Goal: Task Accomplishment & Management: Manage account settings

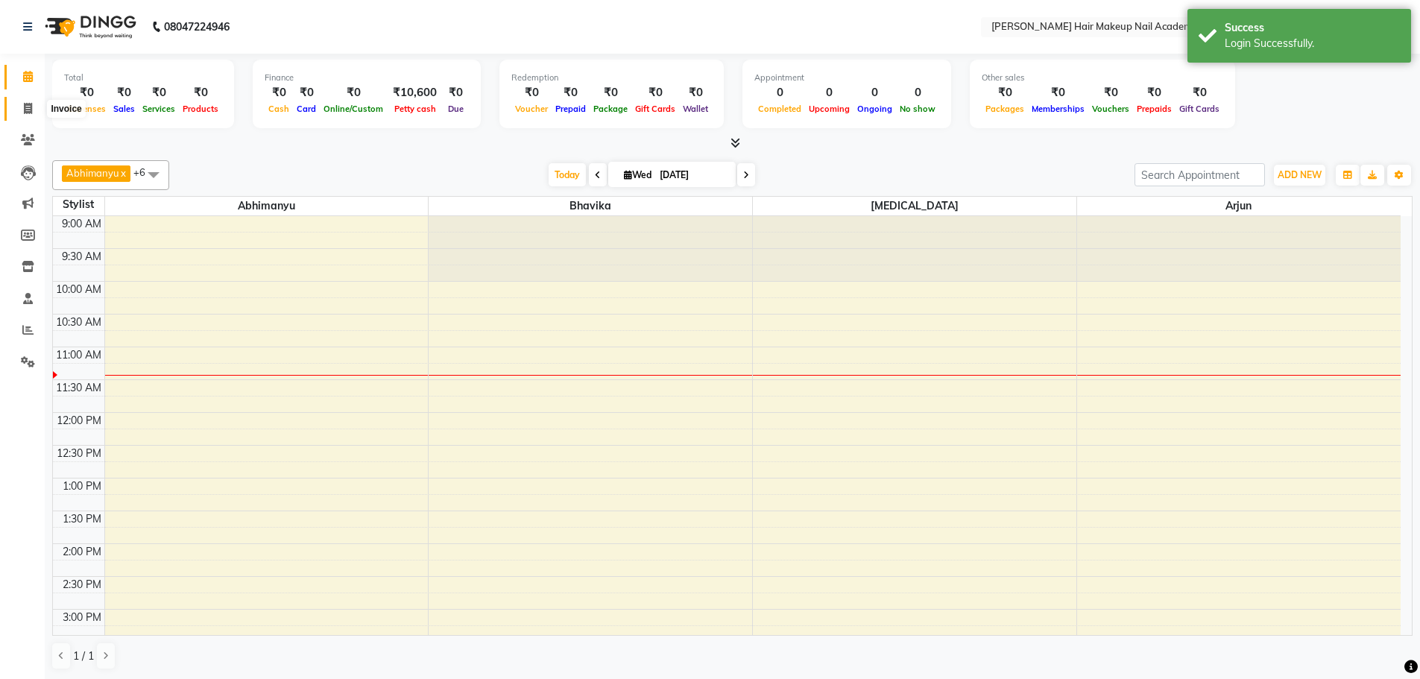
click at [31, 111] on icon at bounding box center [28, 108] width 8 height 11
select select "3468"
select select "service"
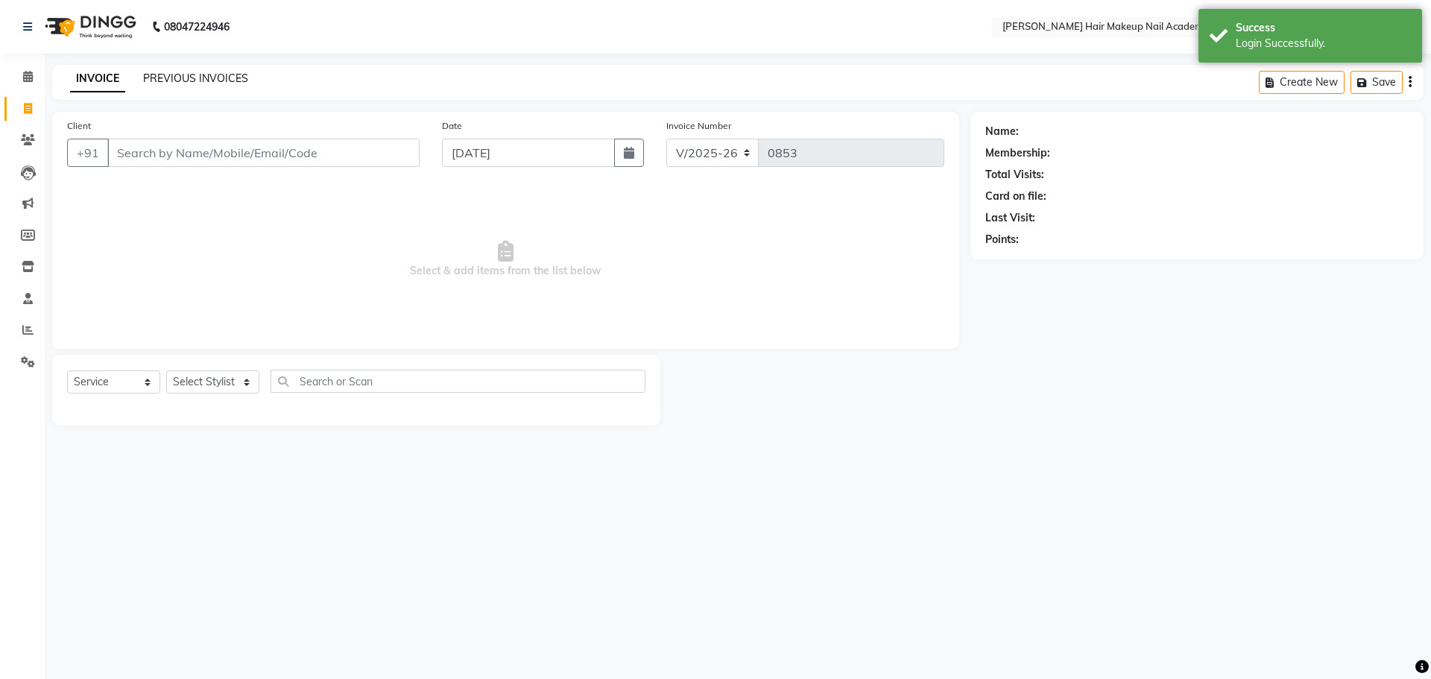
click at [204, 82] on link "PREVIOUS INVOICES" at bounding box center [195, 78] width 105 height 13
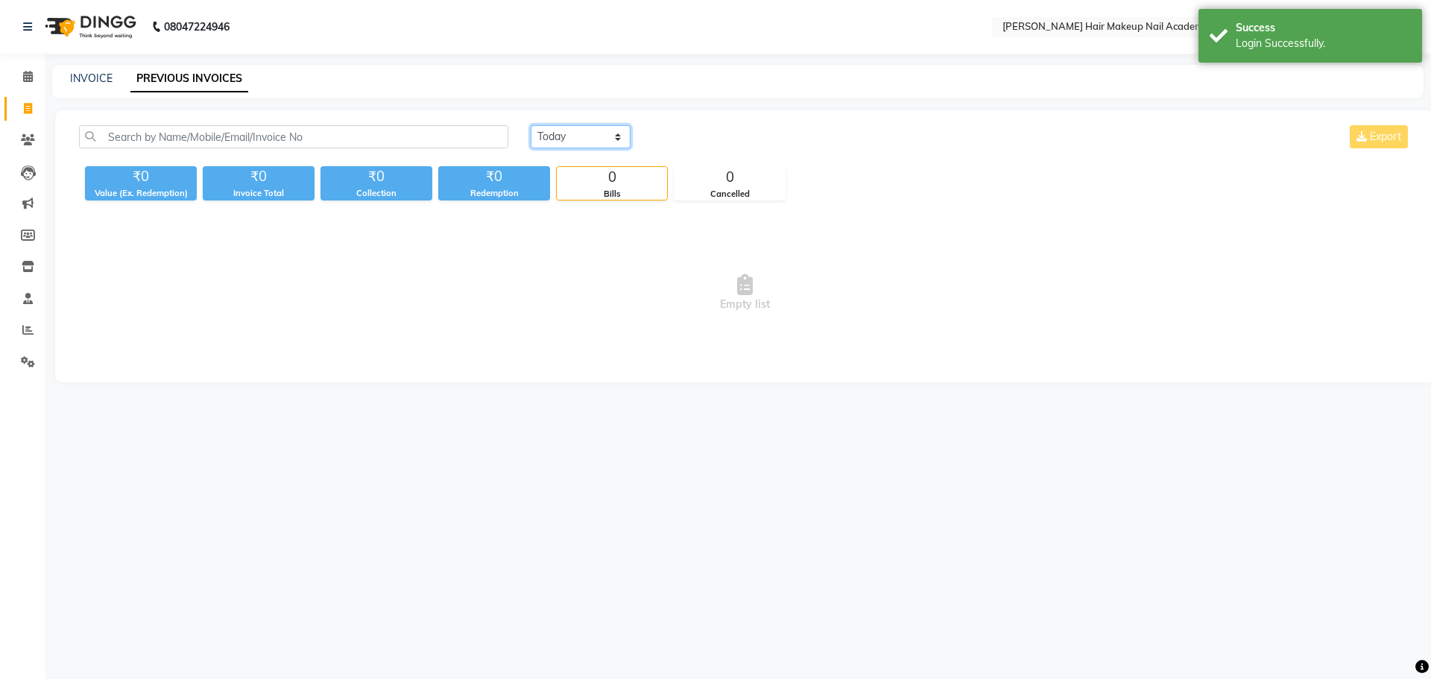
click at [589, 128] on select "[DATE] [DATE] Custom Range" at bounding box center [581, 136] width 100 height 23
click at [531, 125] on select "[DATE] [DATE] Custom Range" at bounding box center [581, 136] width 100 height 23
click at [584, 130] on select "[DATE] [DATE] Custom Range" at bounding box center [581, 136] width 100 height 23
select select "[DATE]"
click at [531, 125] on select "[DATE] [DATE] Custom Range" at bounding box center [581, 136] width 100 height 23
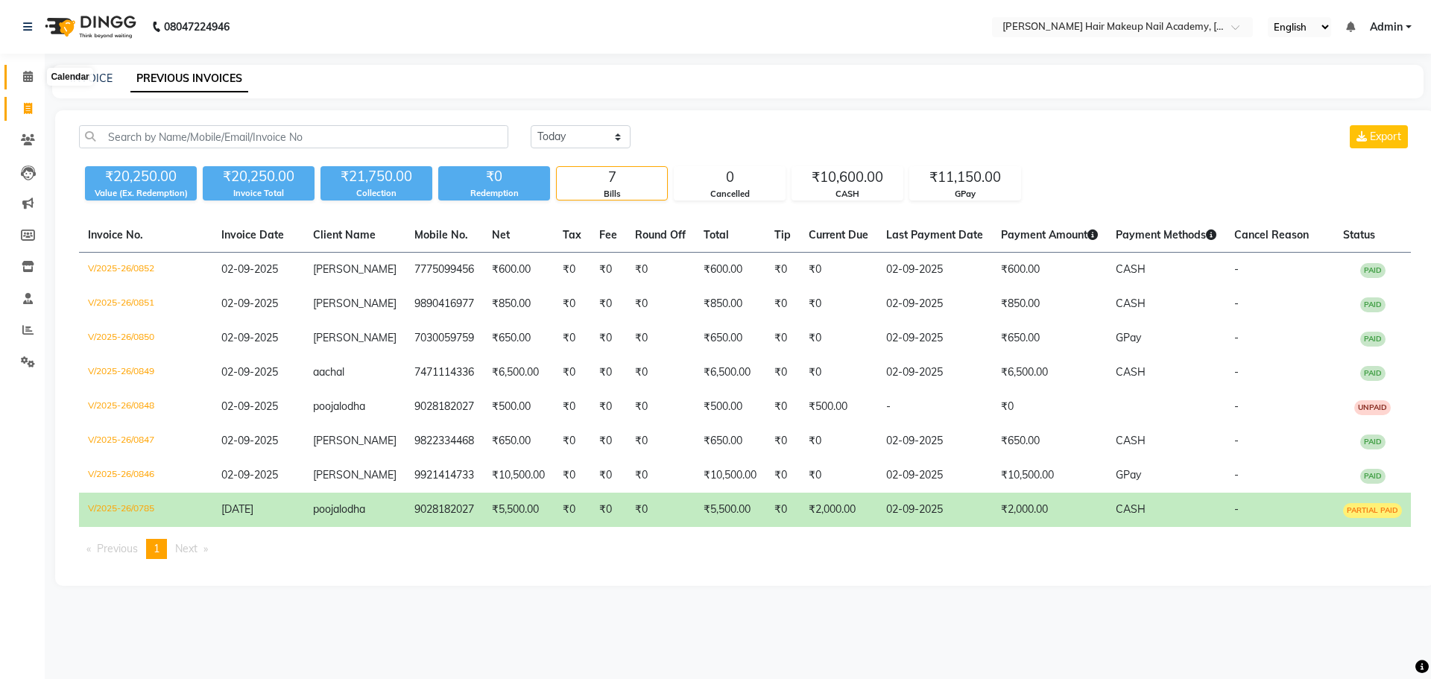
click at [31, 81] on icon at bounding box center [28, 76] width 10 height 11
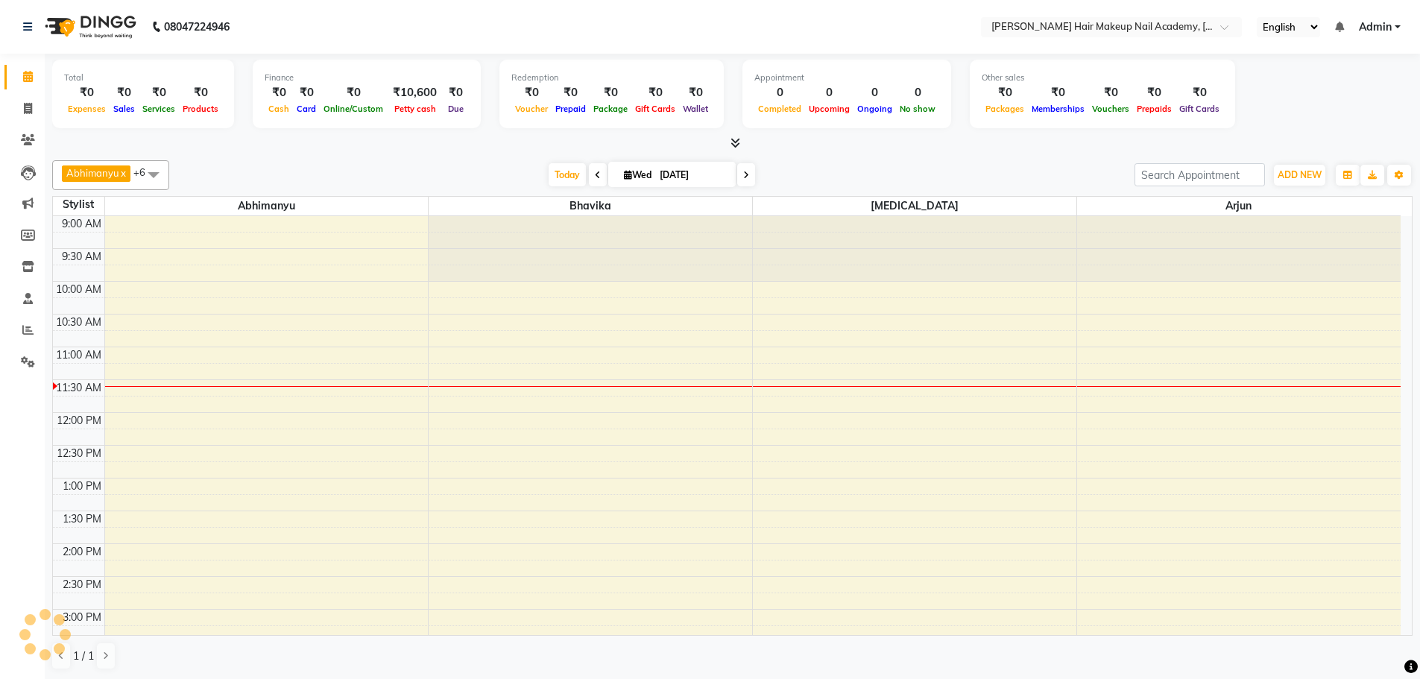
scroll to position [132, 0]
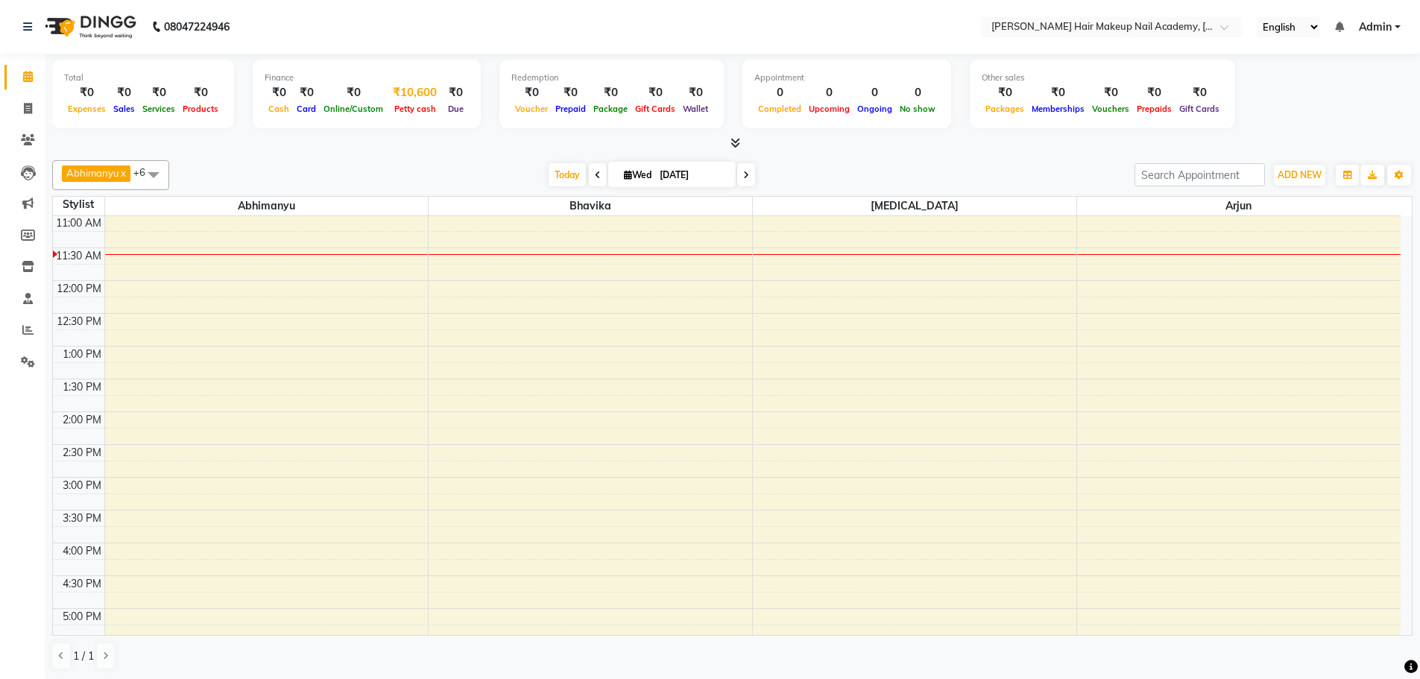
click at [409, 96] on div "₹10,600" at bounding box center [415, 92] width 56 height 17
select select "2349"
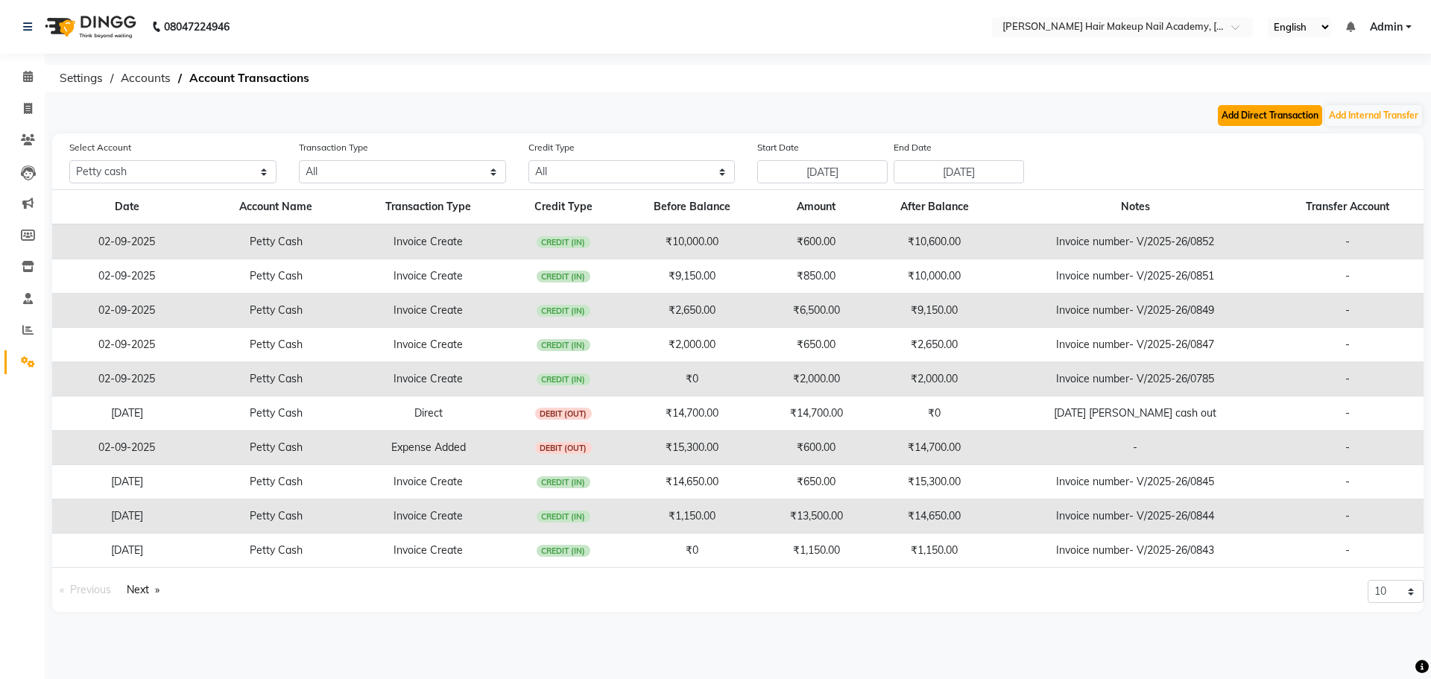
click at [1248, 119] on button "Add Direct Transaction" at bounding box center [1270, 115] width 104 height 21
select select "direct"
select select "2349"
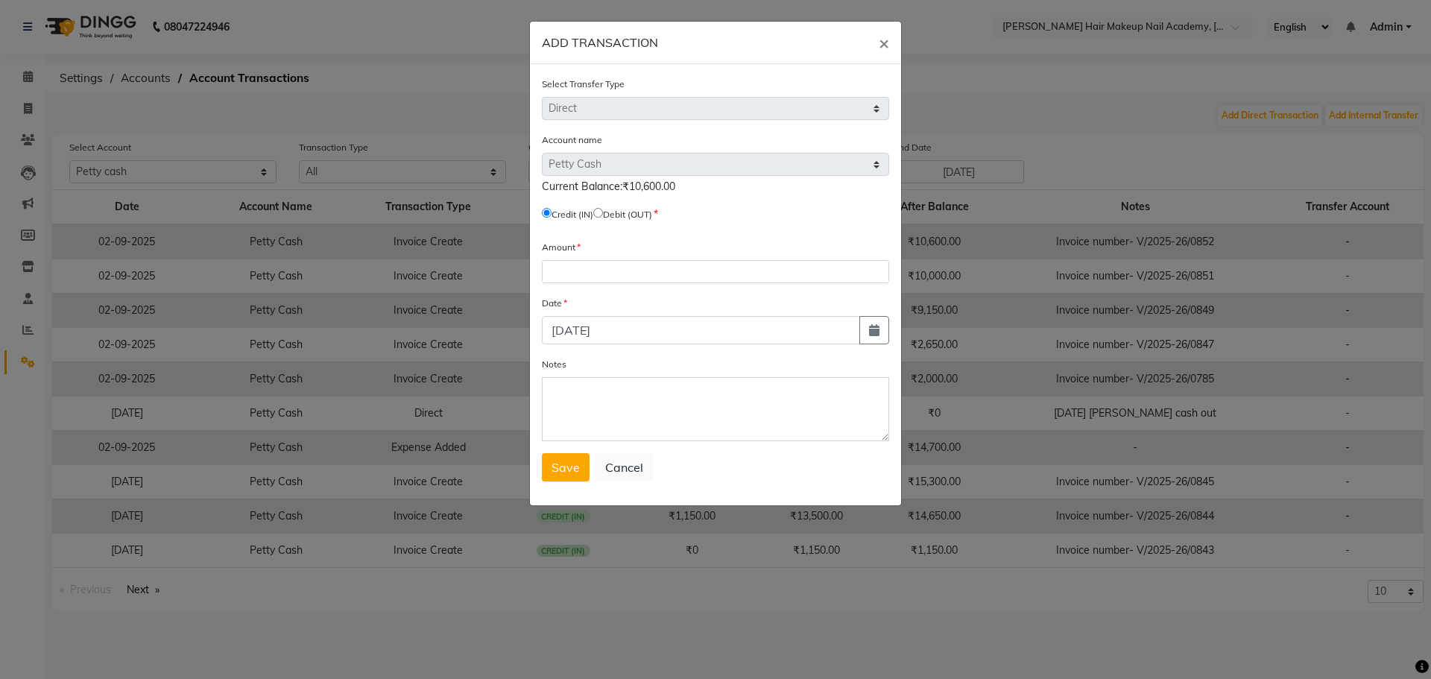
click at [603, 213] on input "radio" at bounding box center [598, 213] width 10 height 10
radio input "true"
click at [612, 271] on input "number" at bounding box center [715, 271] width 347 height 23
click at [881, 338] on button "button" at bounding box center [875, 330] width 30 height 28
select select "9"
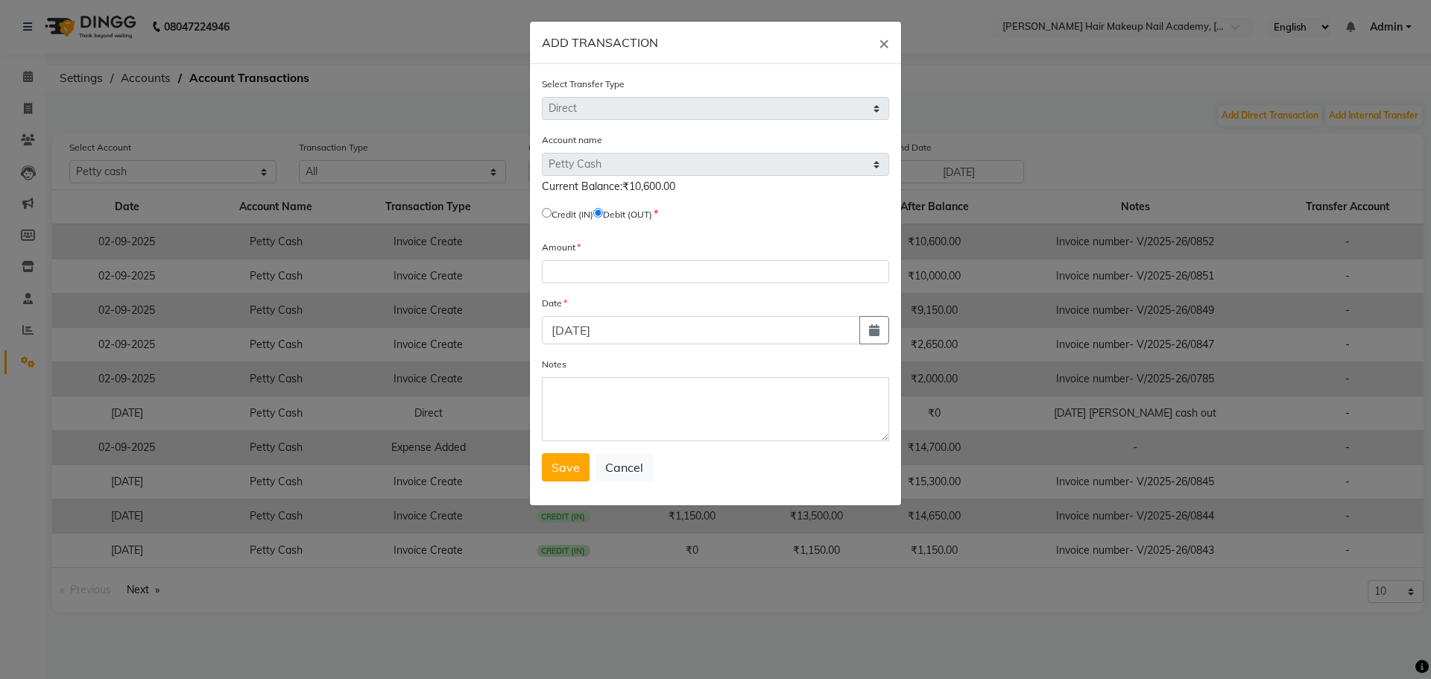
select select "2025"
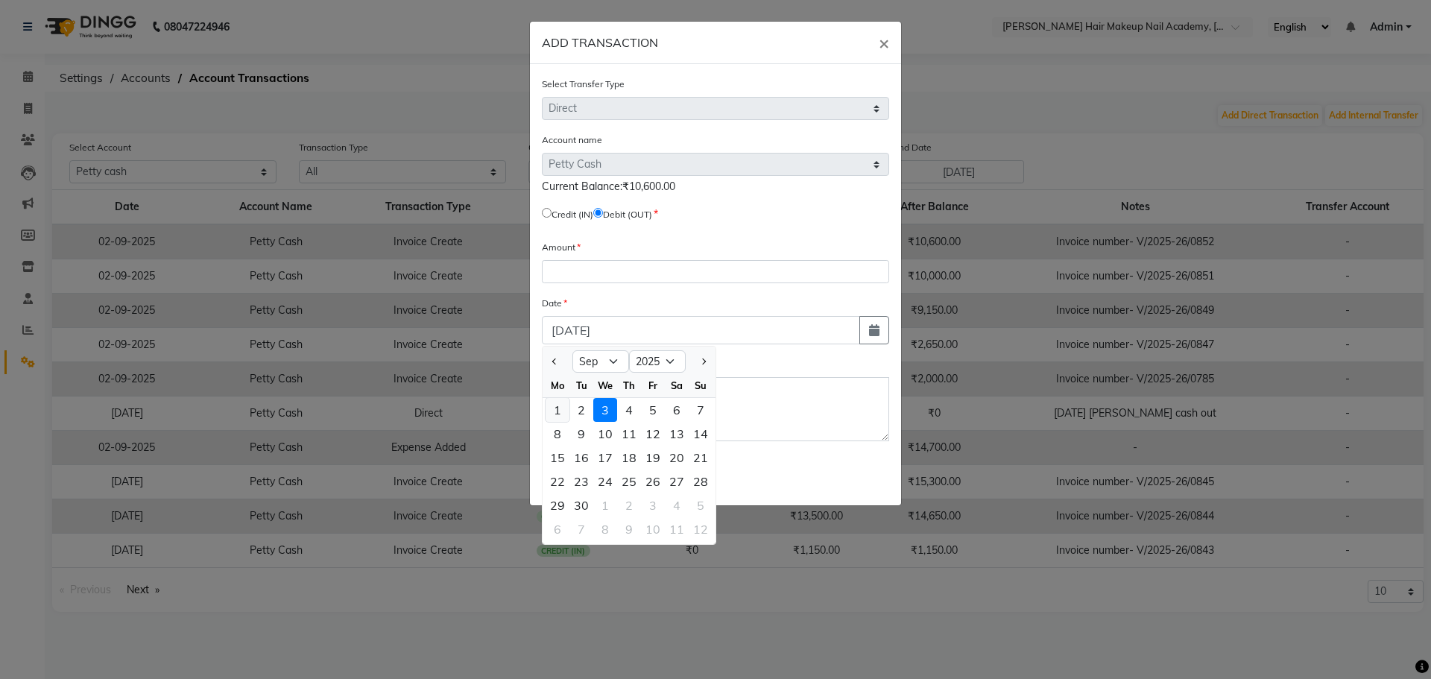
click at [567, 409] on div "1" at bounding box center [558, 410] width 24 height 24
type input "[DATE]"
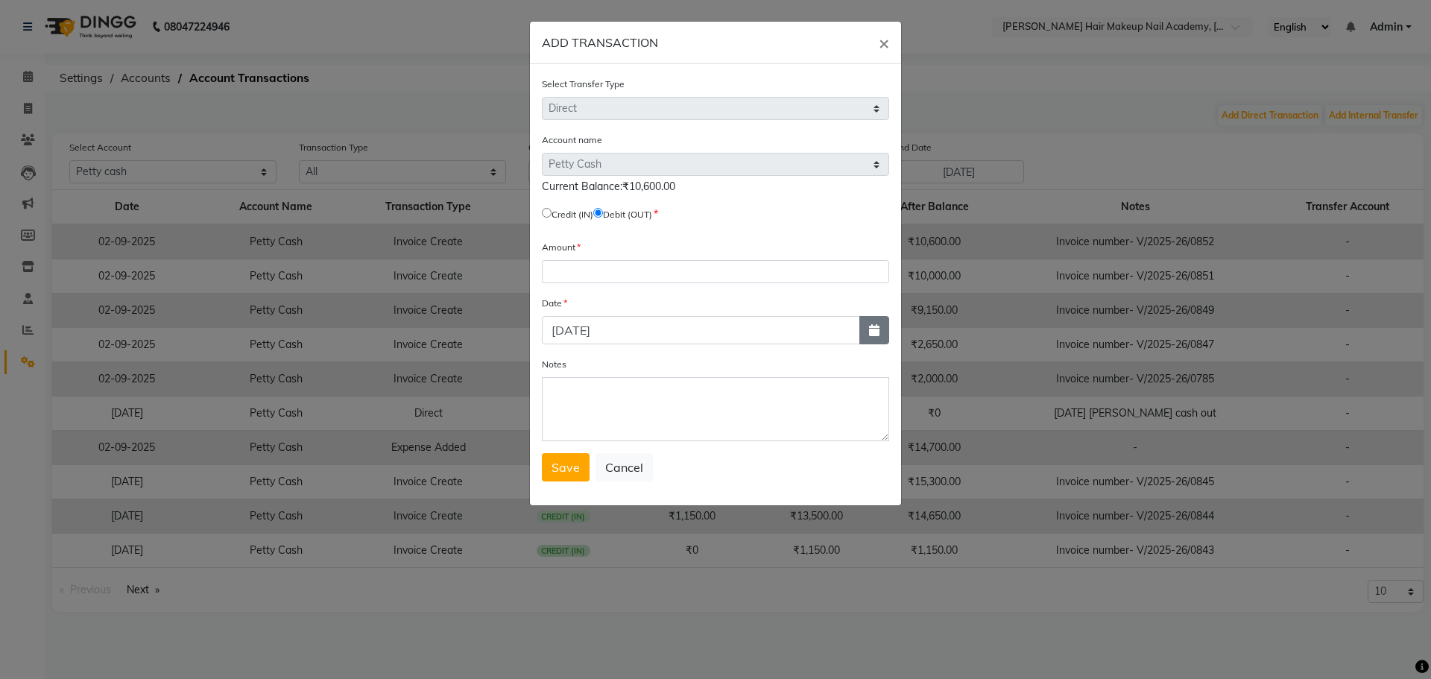
click at [876, 335] on button "button" at bounding box center [875, 330] width 30 height 28
select select "9"
select select "2025"
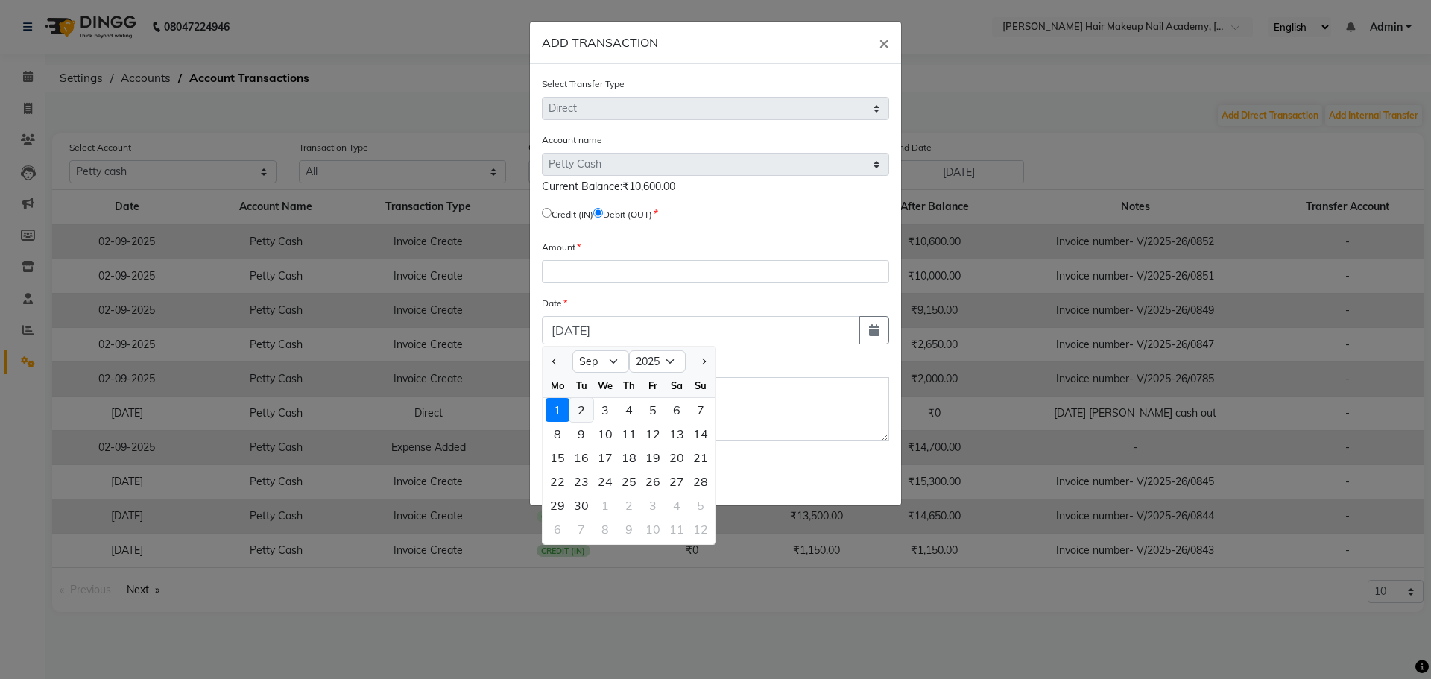
click at [582, 412] on div "2" at bounding box center [582, 410] width 24 height 24
type input "02-09-2025"
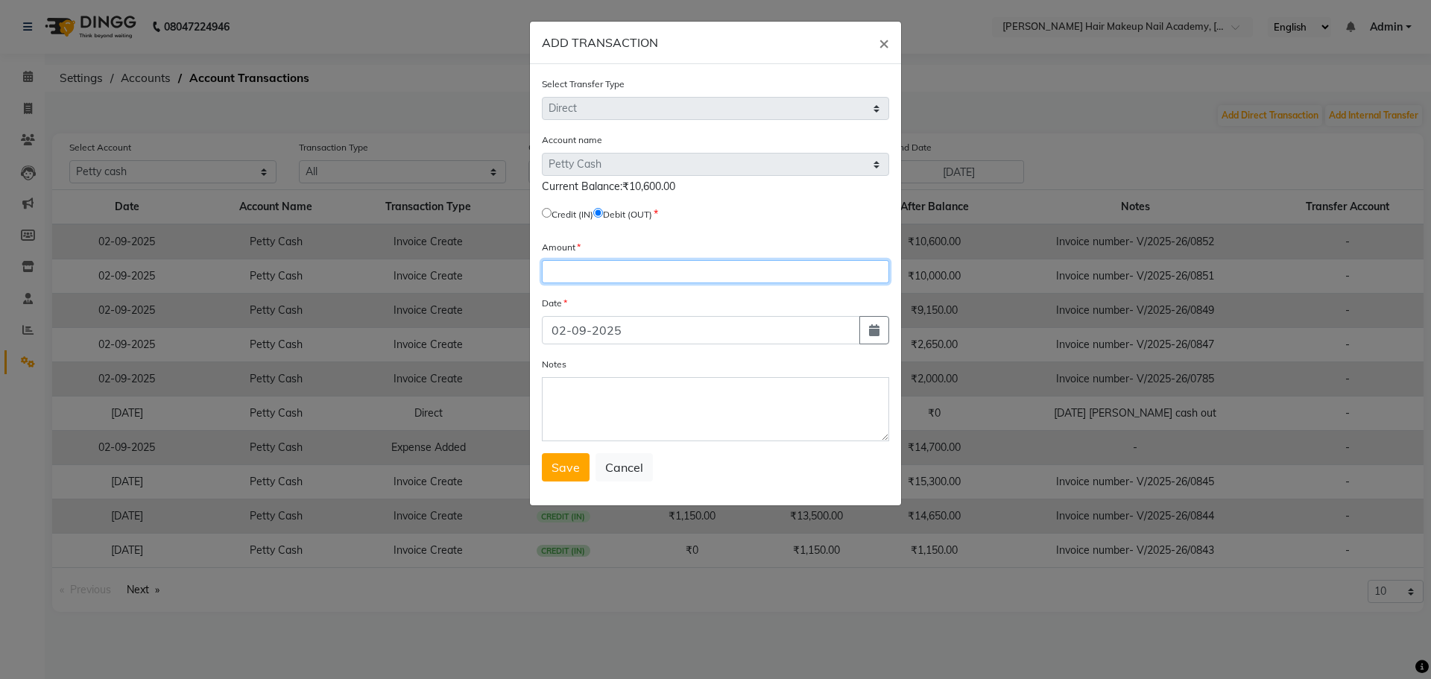
click at [604, 273] on input "number" at bounding box center [715, 271] width 347 height 23
type input "850"
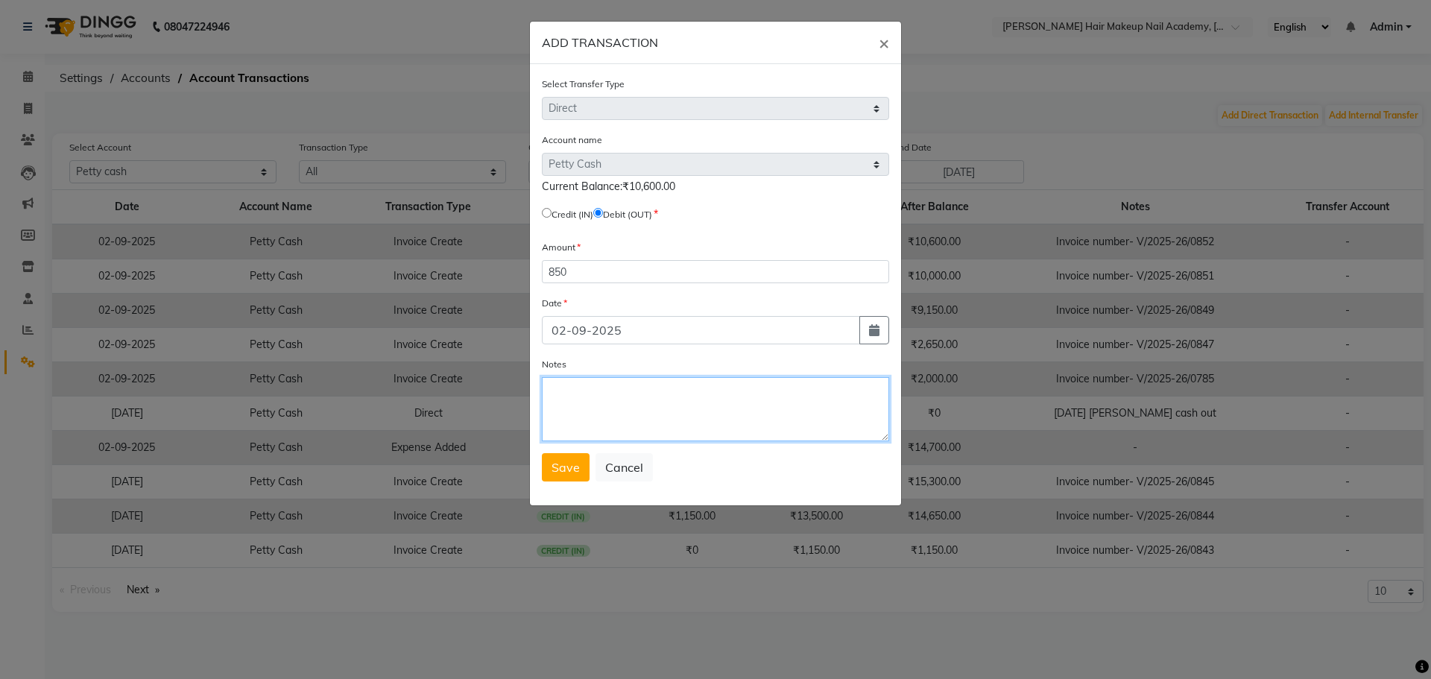
click at [642, 418] on textarea "Notes" at bounding box center [715, 409] width 347 height 64
type textarea "[DATE] [PERSON_NAME] cash out"
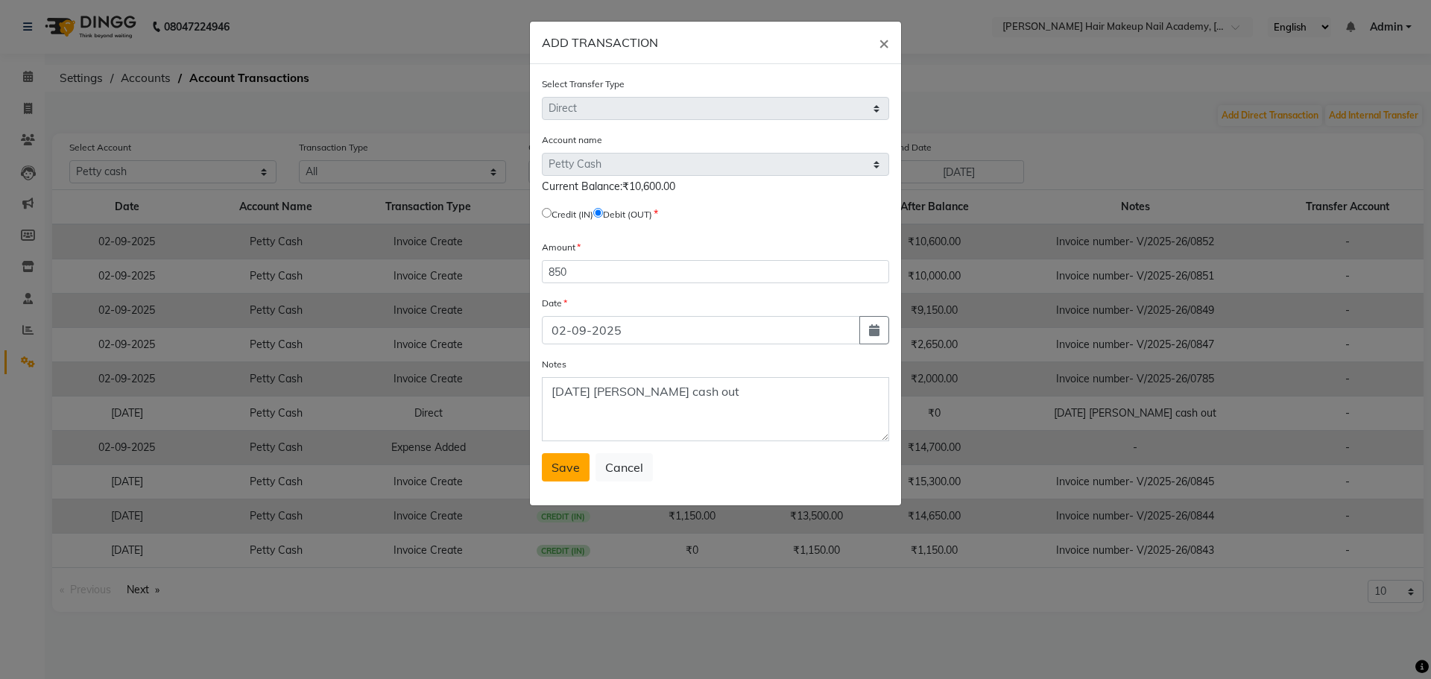
click at [568, 472] on span "Save" at bounding box center [566, 467] width 28 height 15
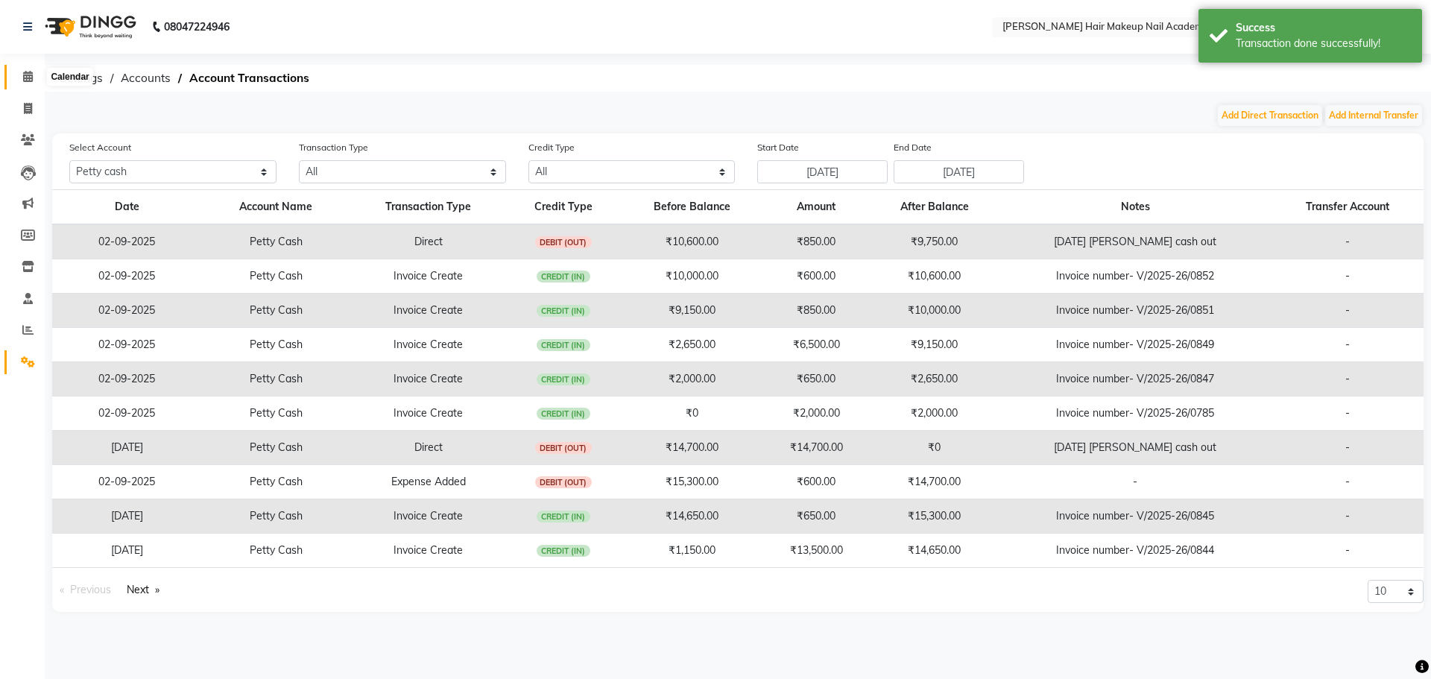
click at [25, 81] on icon at bounding box center [28, 76] width 10 height 11
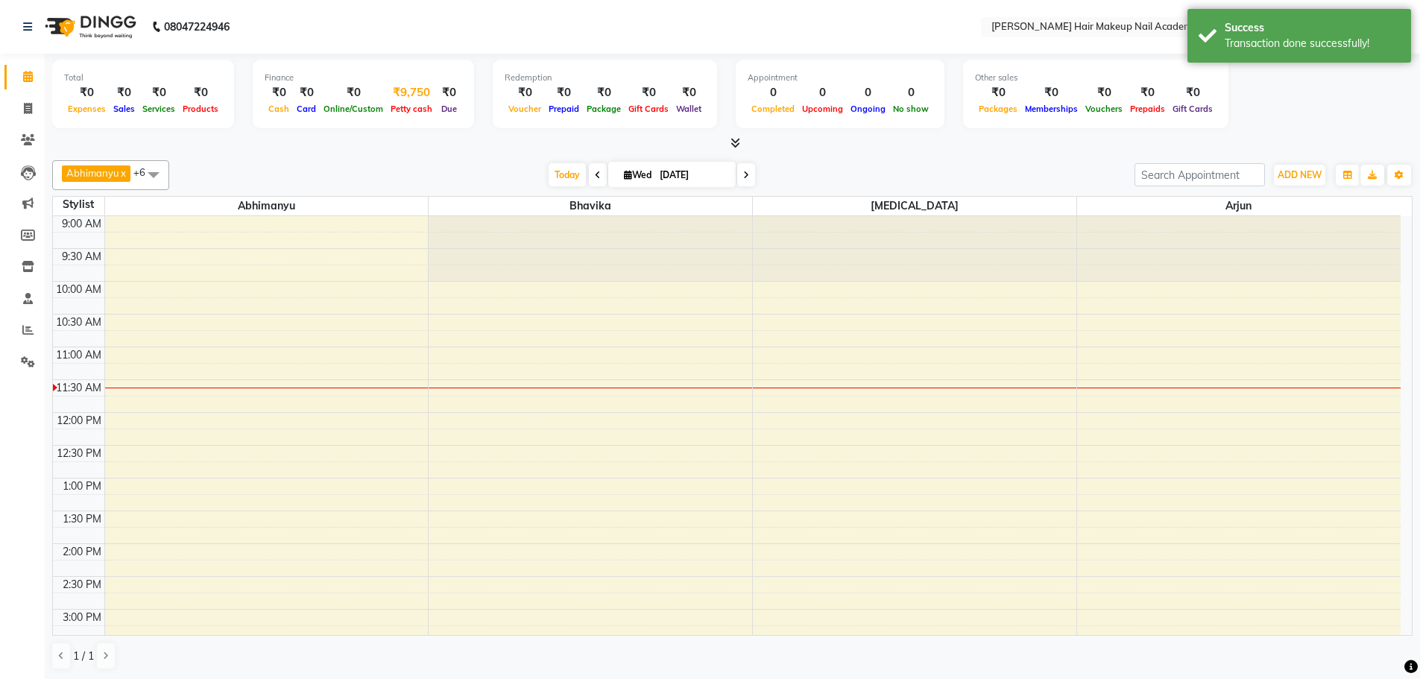
click at [412, 99] on div "₹9,750" at bounding box center [411, 92] width 49 height 17
select select "2349"
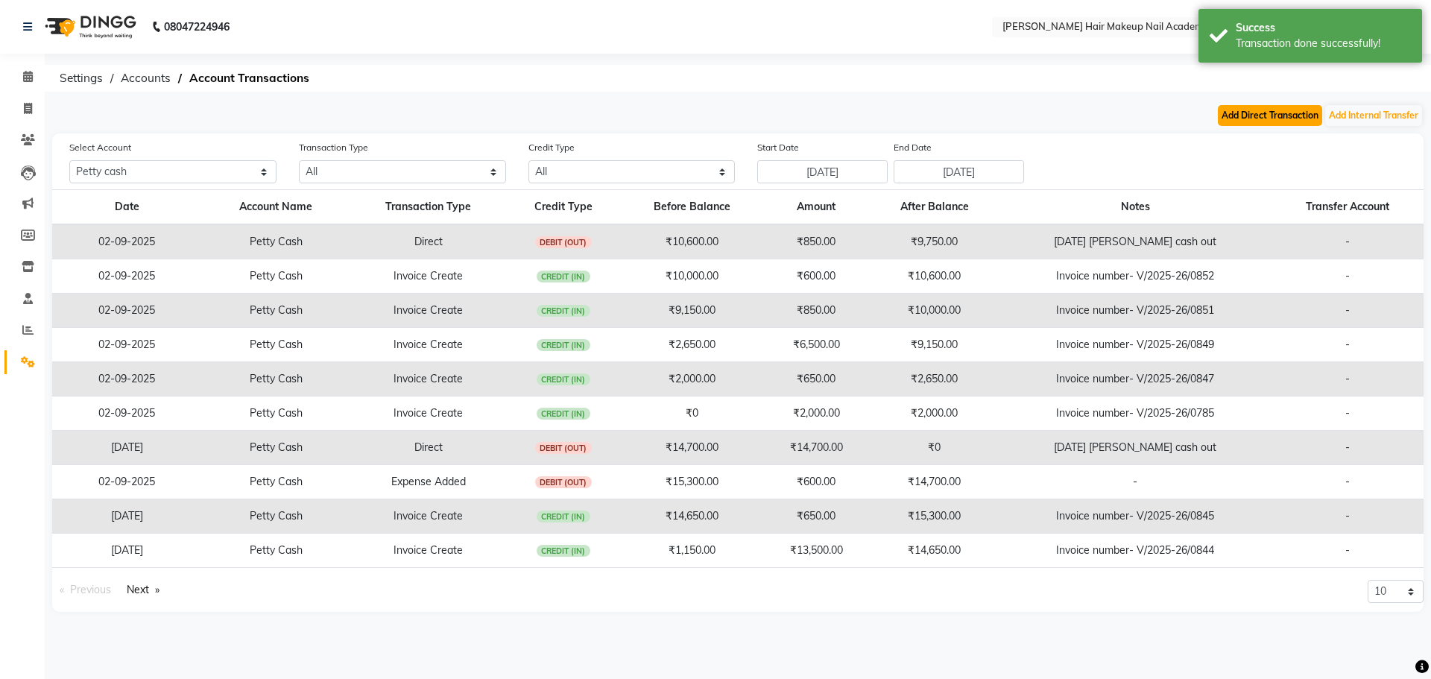
click at [1294, 123] on button "Add Direct Transaction" at bounding box center [1270, 115] width 104 height 21
select select "direct"
select select "2349"
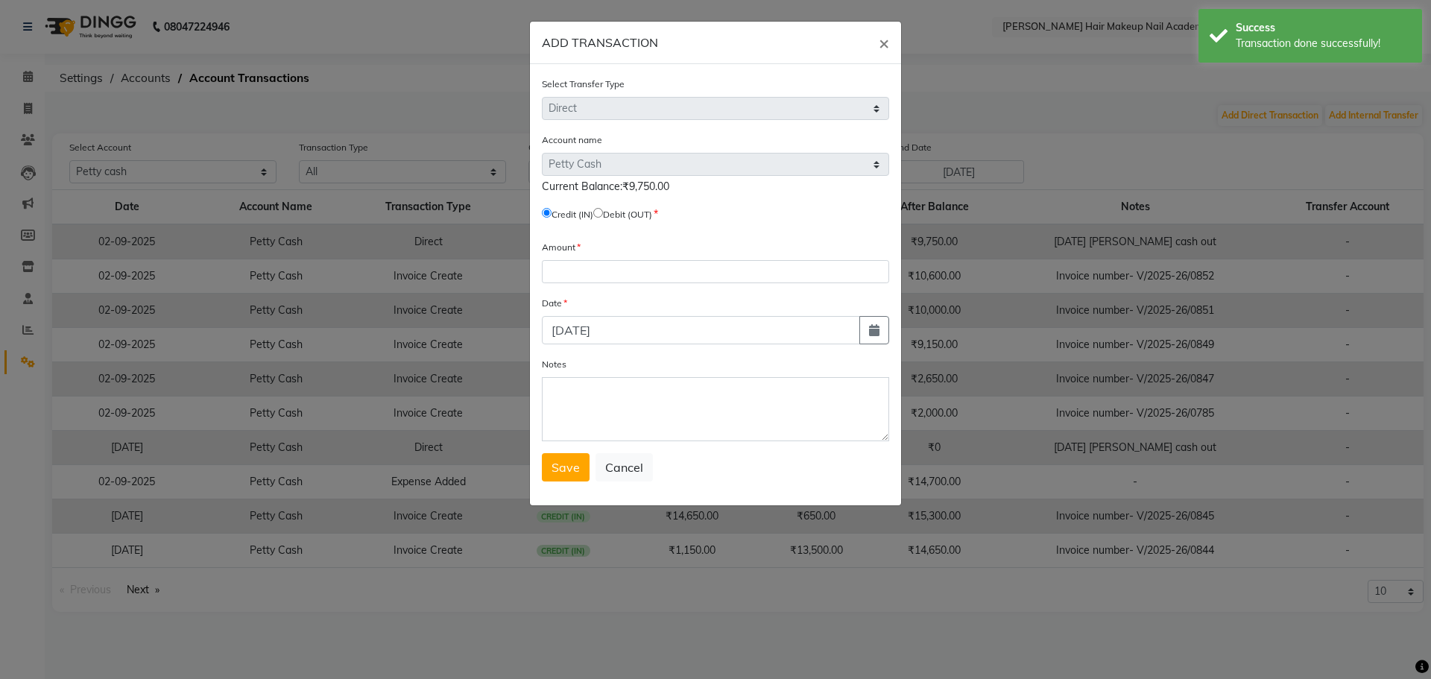
click at [603, 214] on input "radio" at bounding box center [598, 213] width 10 height 10
radio input "true"
click at [617, 280] on input "number" at bounding box center [715, 271] width 347 height 23
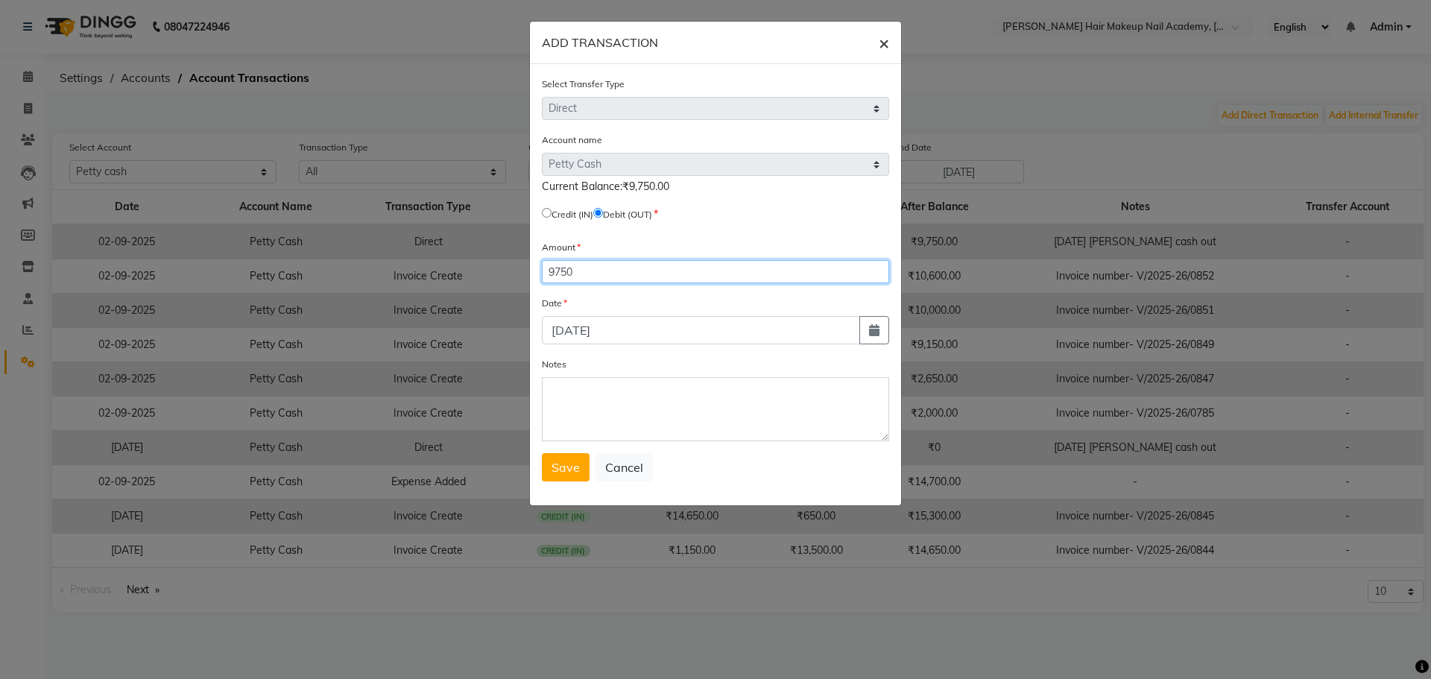
type input "9750"
click at [880, 42] on span "×" at bounding box center [884, 42] width 10 height 22
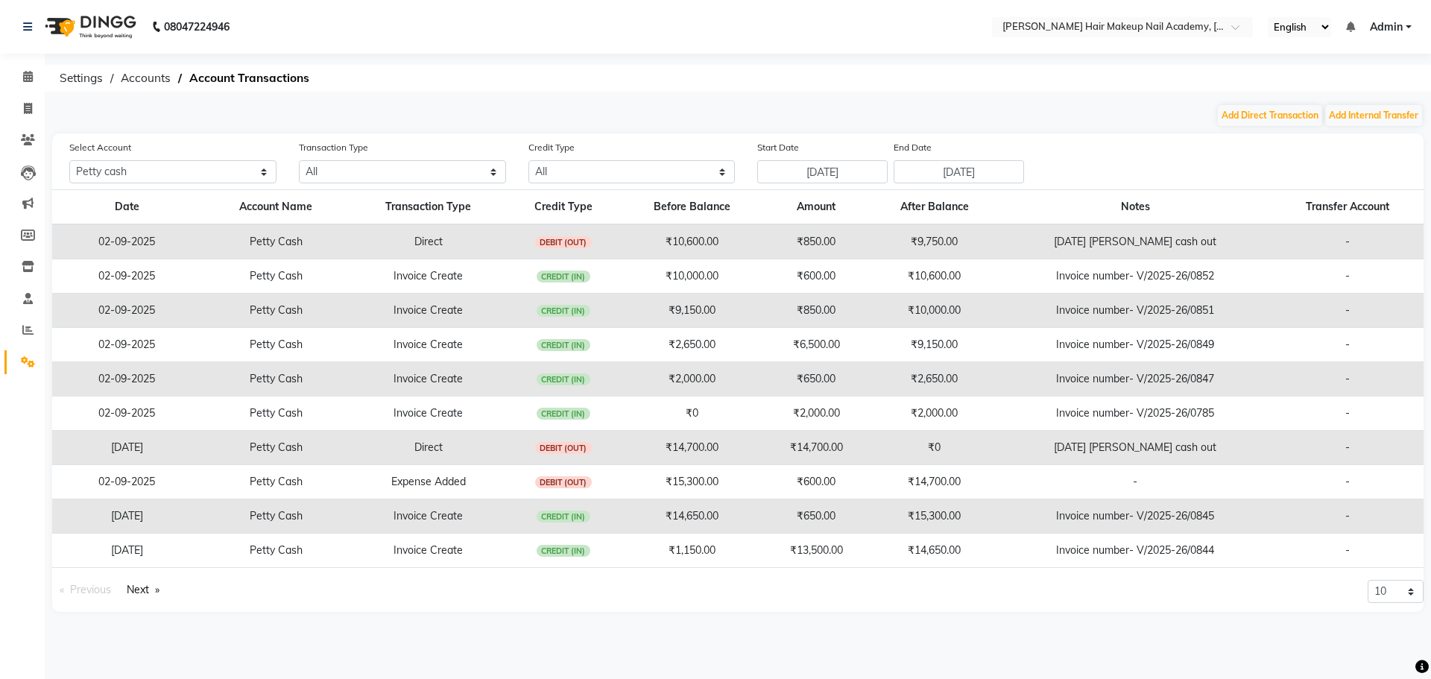
click at [908, 246] on td "₹9,750.00" at bounding box center [935, 241] width 130 height 35
click at [1267, 113] on button "Add Direct Transaction" at bounding box center [1270, 115] width 104 height 21
select select "direct"
select select "2349"
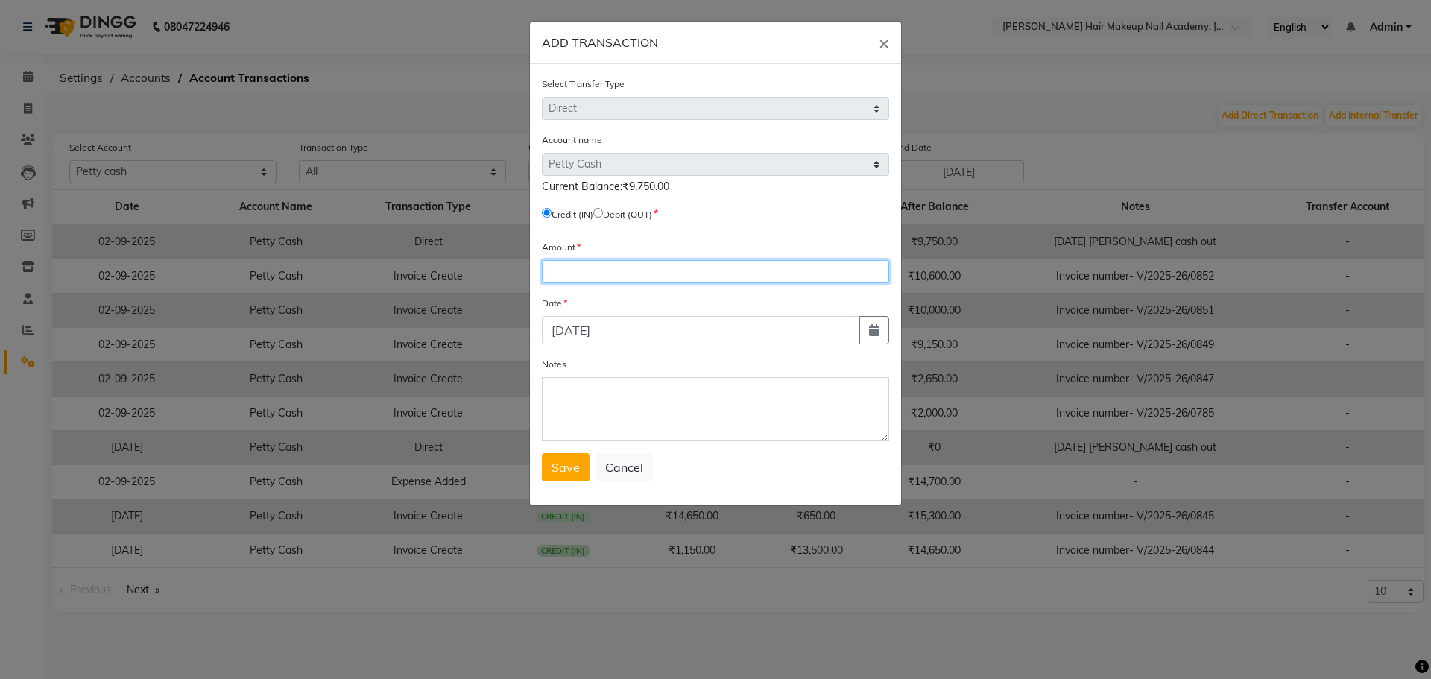
drag, startPoint x: 707, startPoint y: 272, endPoint x: 722, endPoint y: 271, distance: 15.0
click at [708, 272] on input "number" at bounding box center [715, 271] width 347 height 23
type input "850"
click at [887, 335] on button "button" at bounding box center [875, 330] width 30 height 28
select select "9"
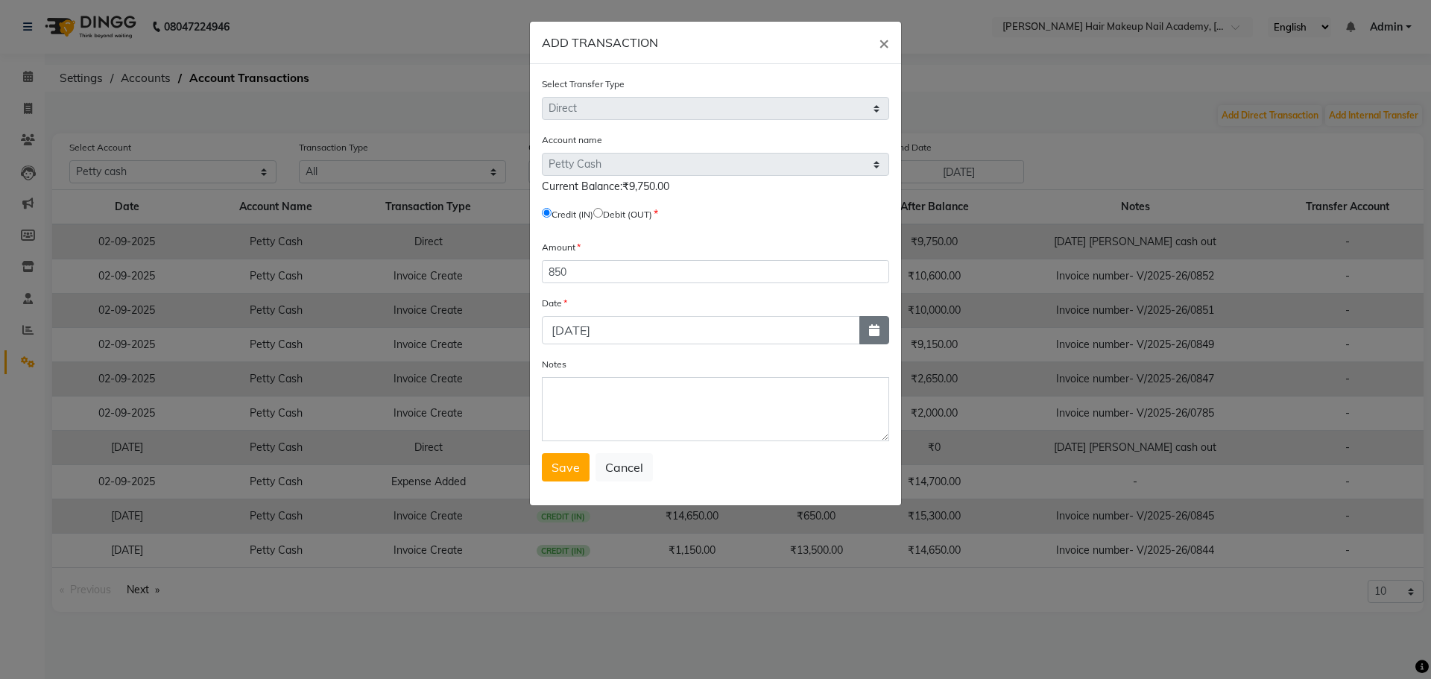
select select "2025"
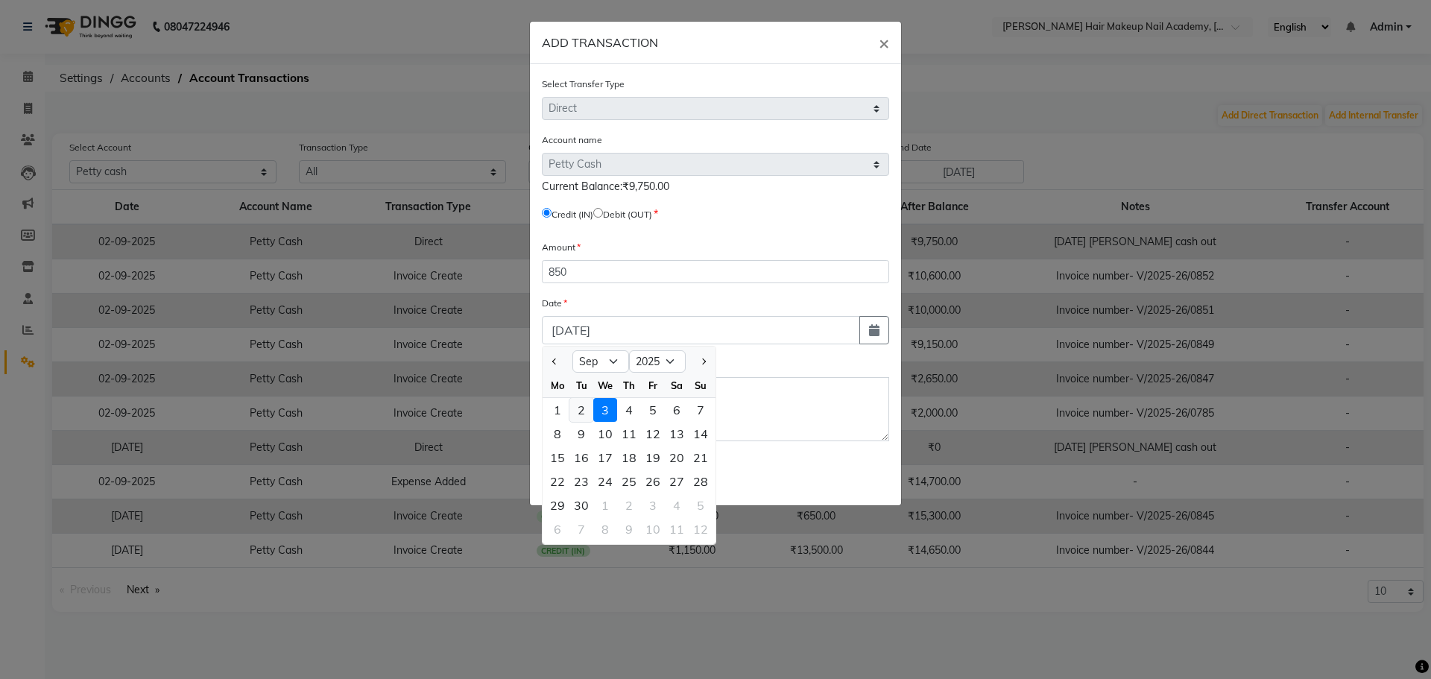
click at [582, 400] on div "2" at bounding box center [582, 410] width 24 height 24
type input "02-09-2025"
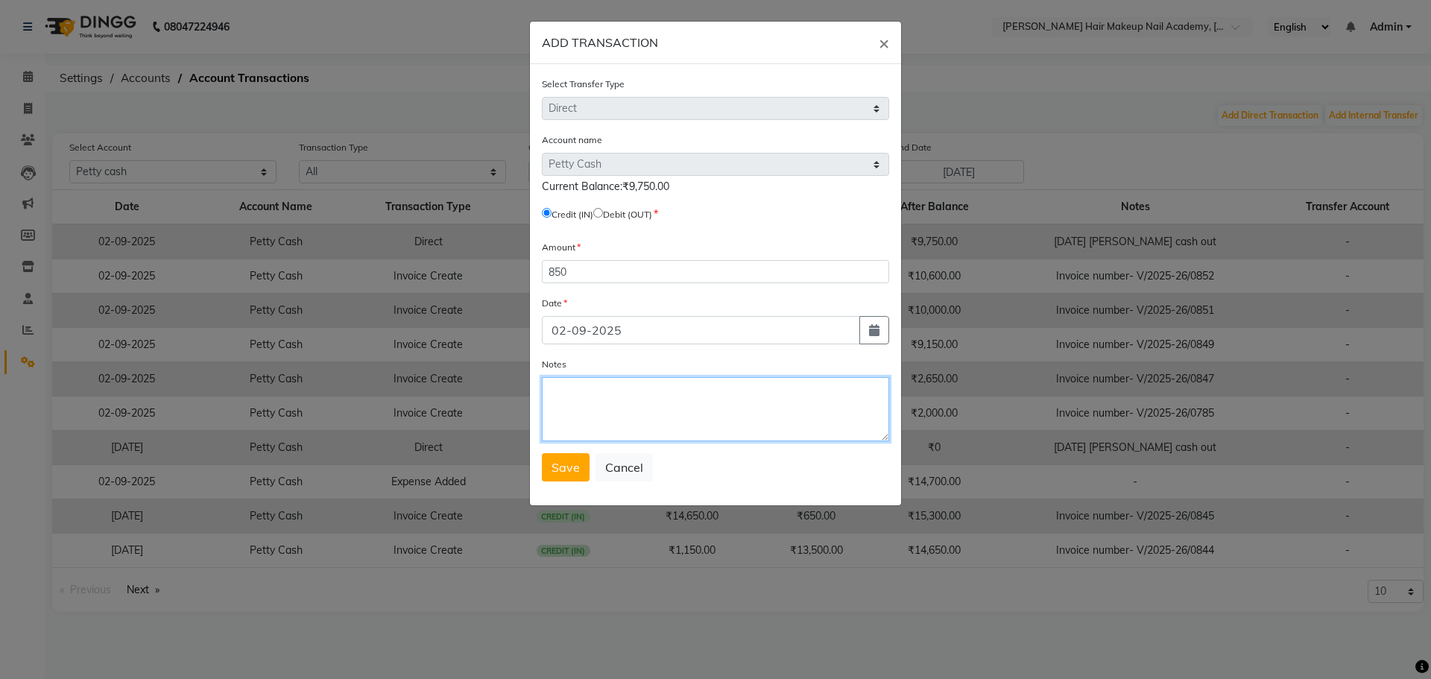
click at [587, 397] on textarea "Notes" at bounding box center [715, 409] width 347 height 64
click at [570, 457] on button "Save" at bounding box center [566, 467] width 48 height 28
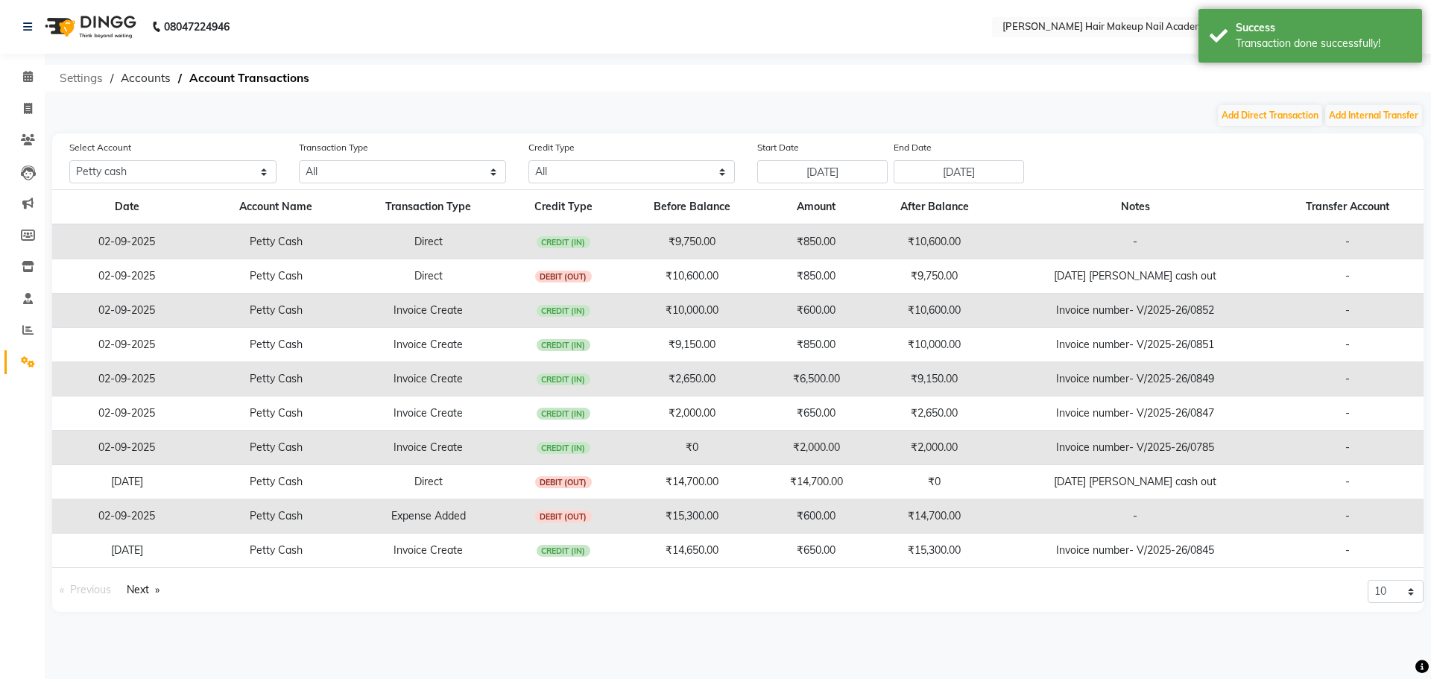
click at [93, 81] on span "Settings" at bounding box center [81, 78] width 58 height 27
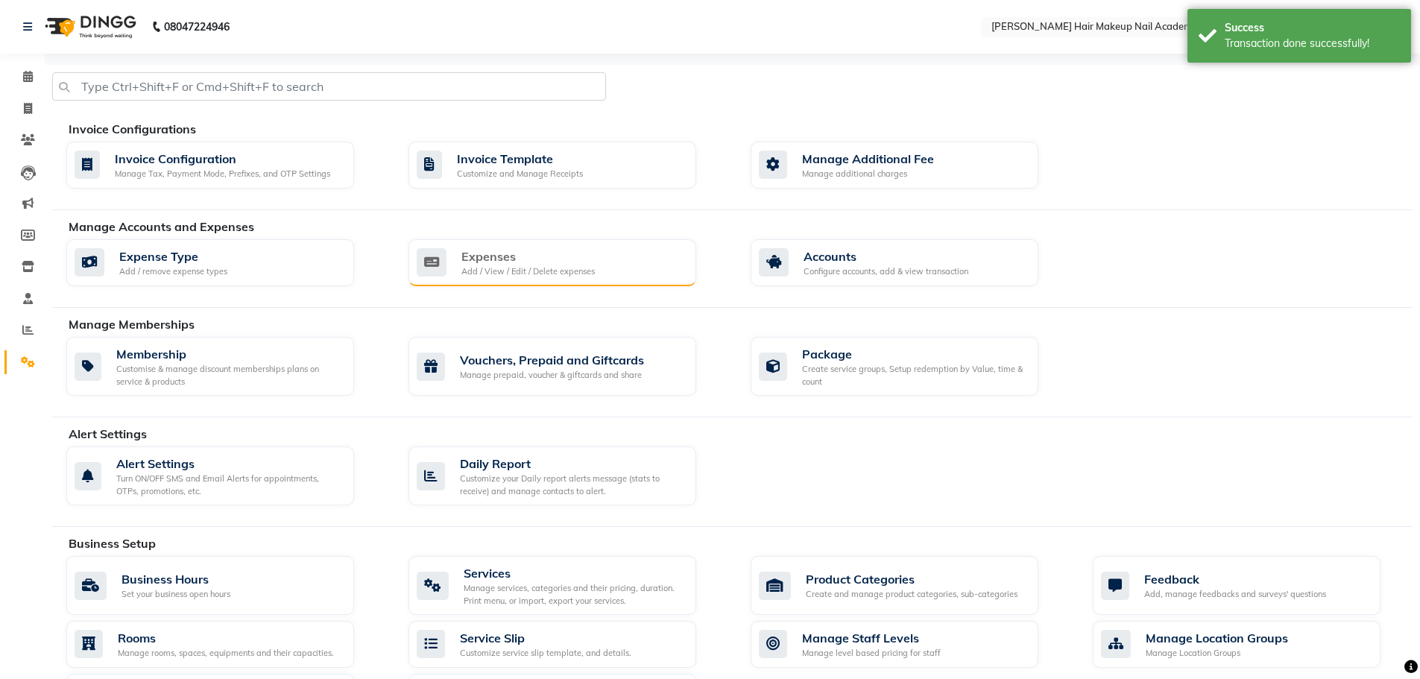
click at [588, 271] on div "Add / View / Edit / Delete expenses" at bounding box center [527, 271] width 133 height 13
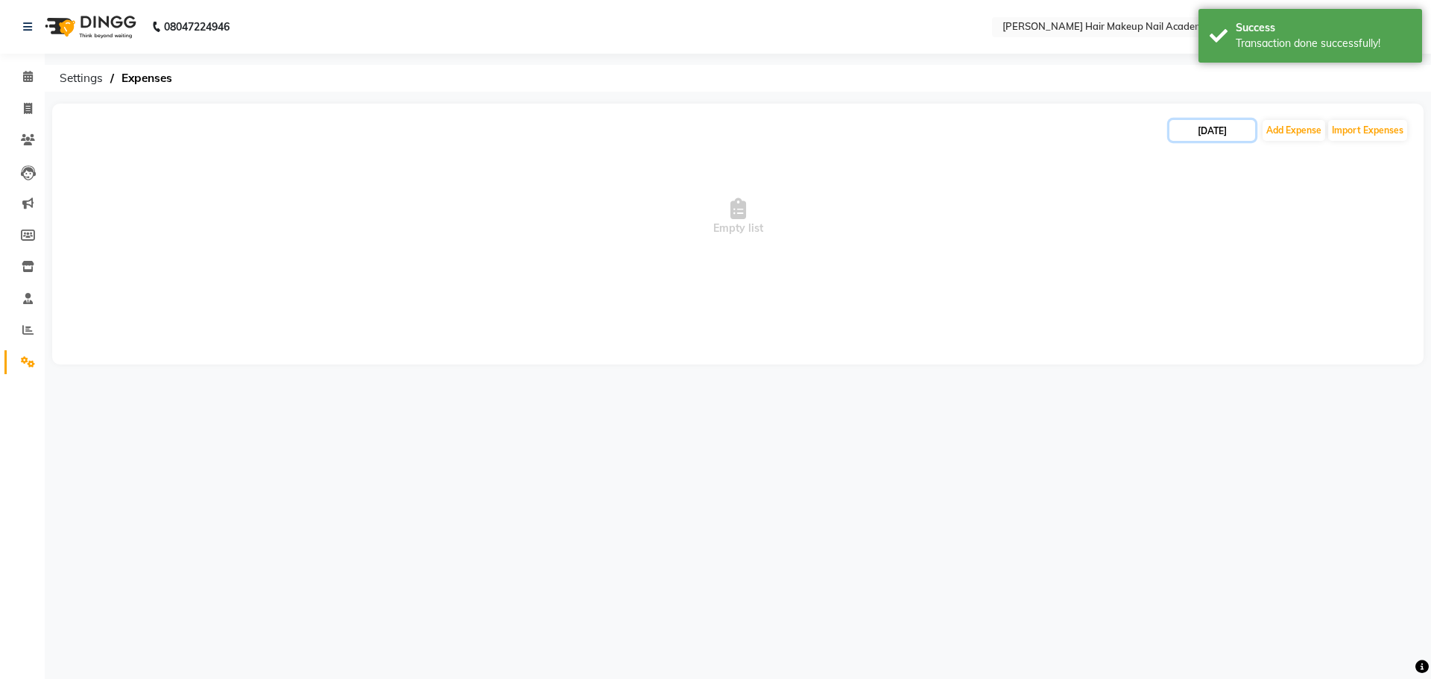
click at [1233, 138] on input "[DATE]" at bounding box center [1213, 130] width 86 height 21
select select "9"
select select "2025"
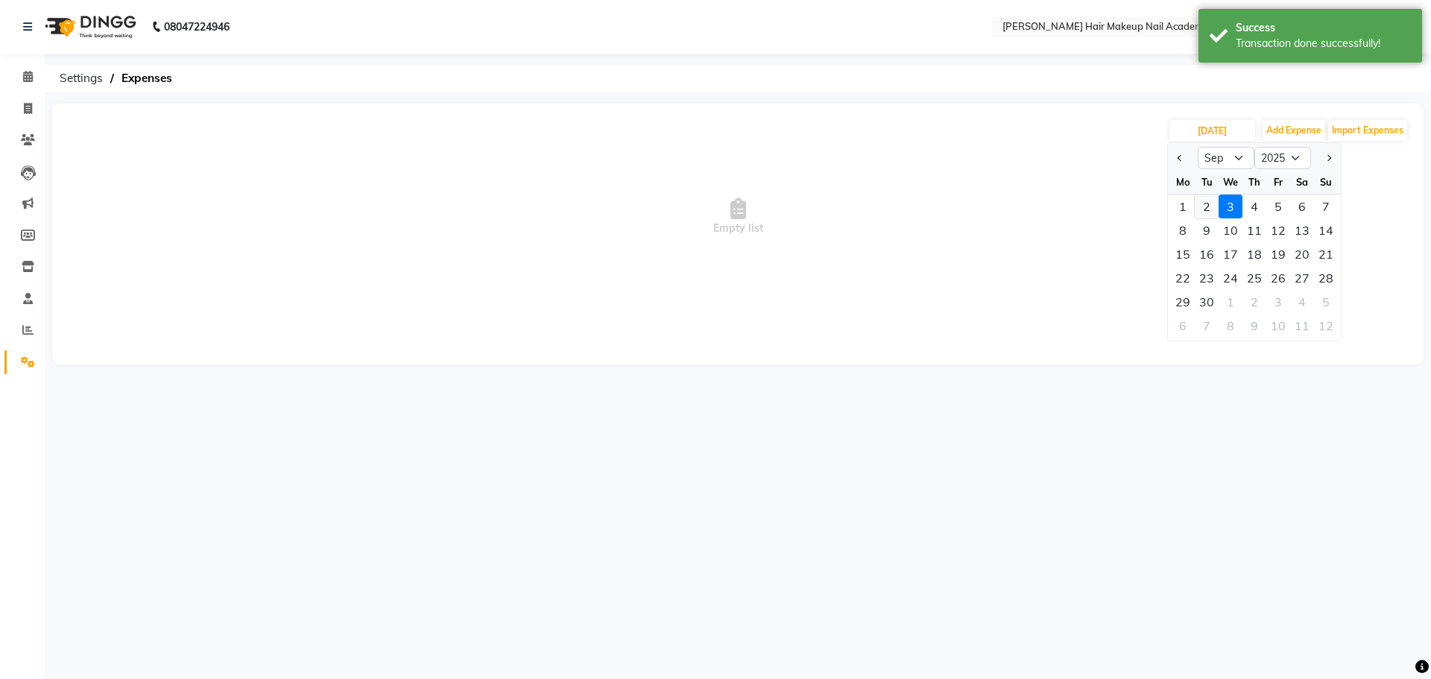
click at [1206, 204] on div "2" at bounding box center [1207, 207] width 24 height 24
type input "02-09-2025"
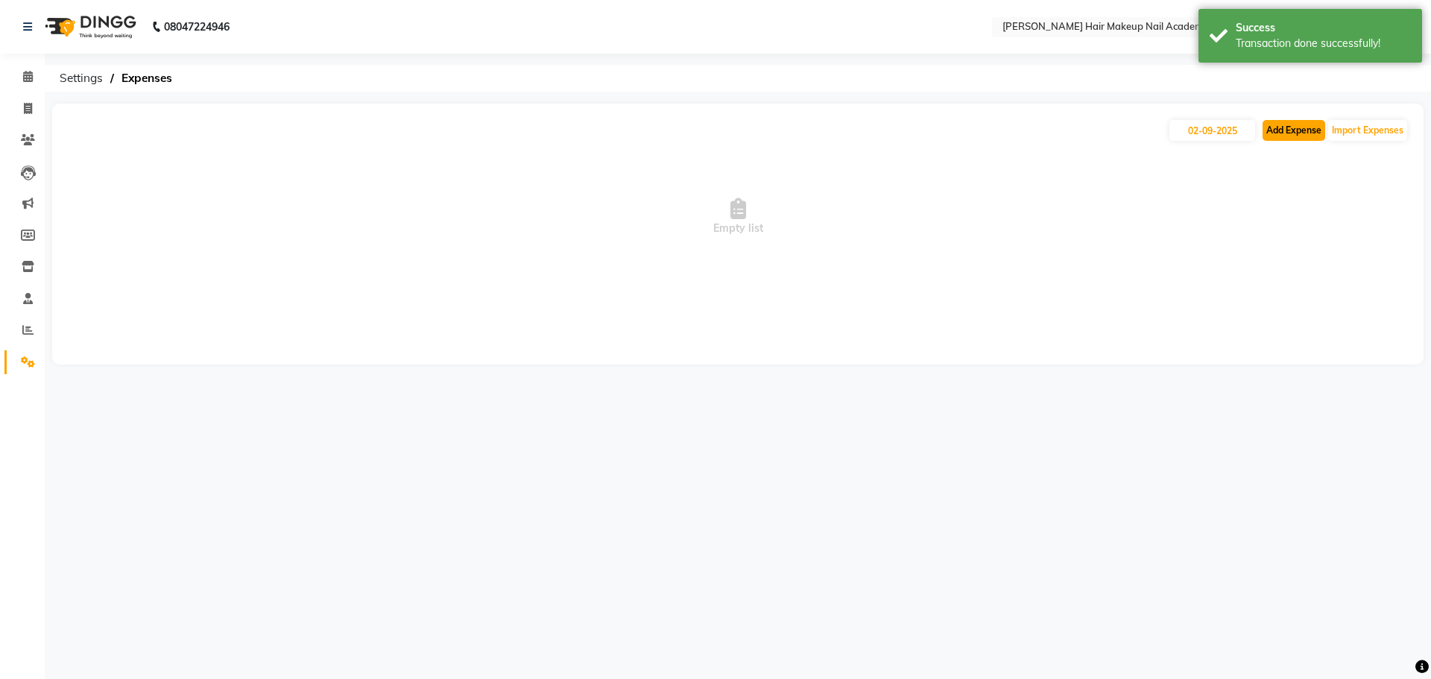
click at [1292, 134] on button "Add Expense" at bounding box center [1294, 130] width 63 height 21
select select "1"
select select "2349"
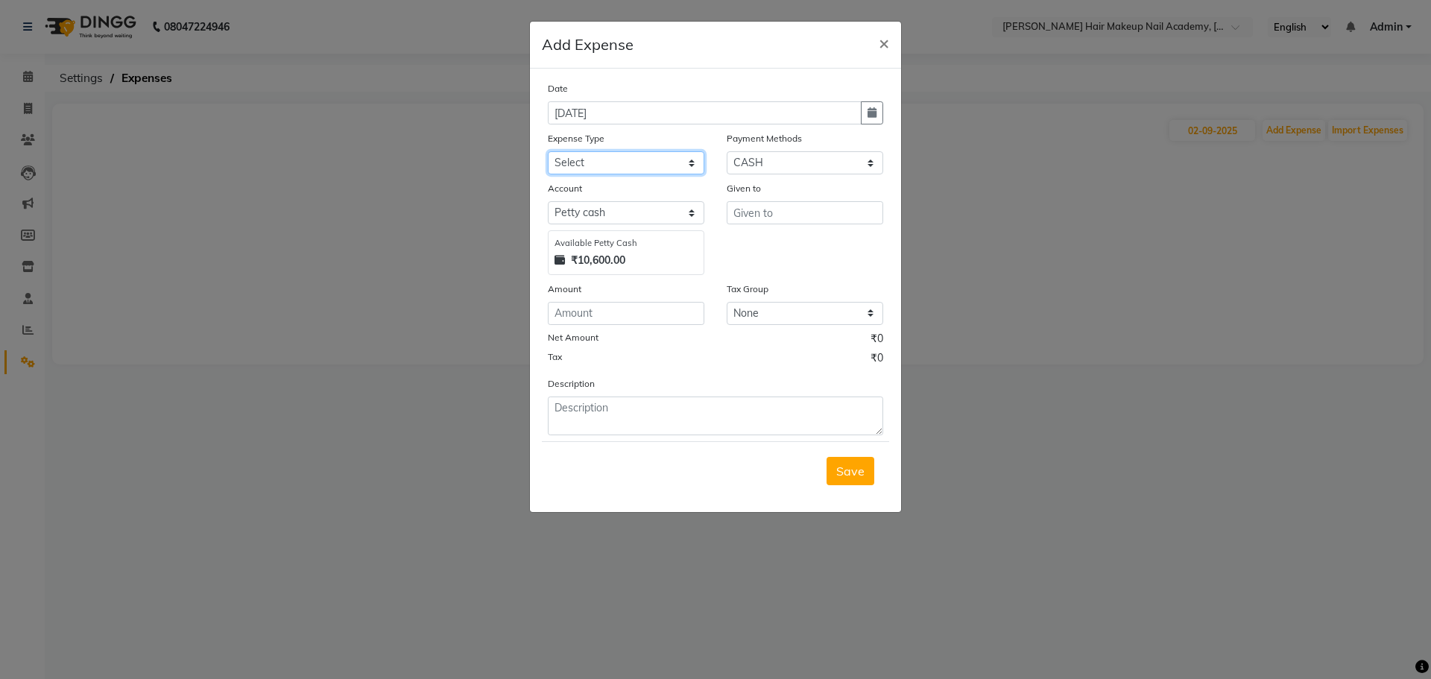
click at [647, 166] on select "Select Advance Salary Bank charges Car maintenance Cash handover to owner Cash …" at bounding box center [626, 162] width 157 height 23
select select "2717"
click at [548, 151] on select "Select Advance Salary Bank charges Car maintenance Cash handover to owner Cash …" at bounding box center [626, 162] width 157 height 23
click at [872, 111] on icon "button" at bounding box center [872, 112] width 9 height 10
select select "9"
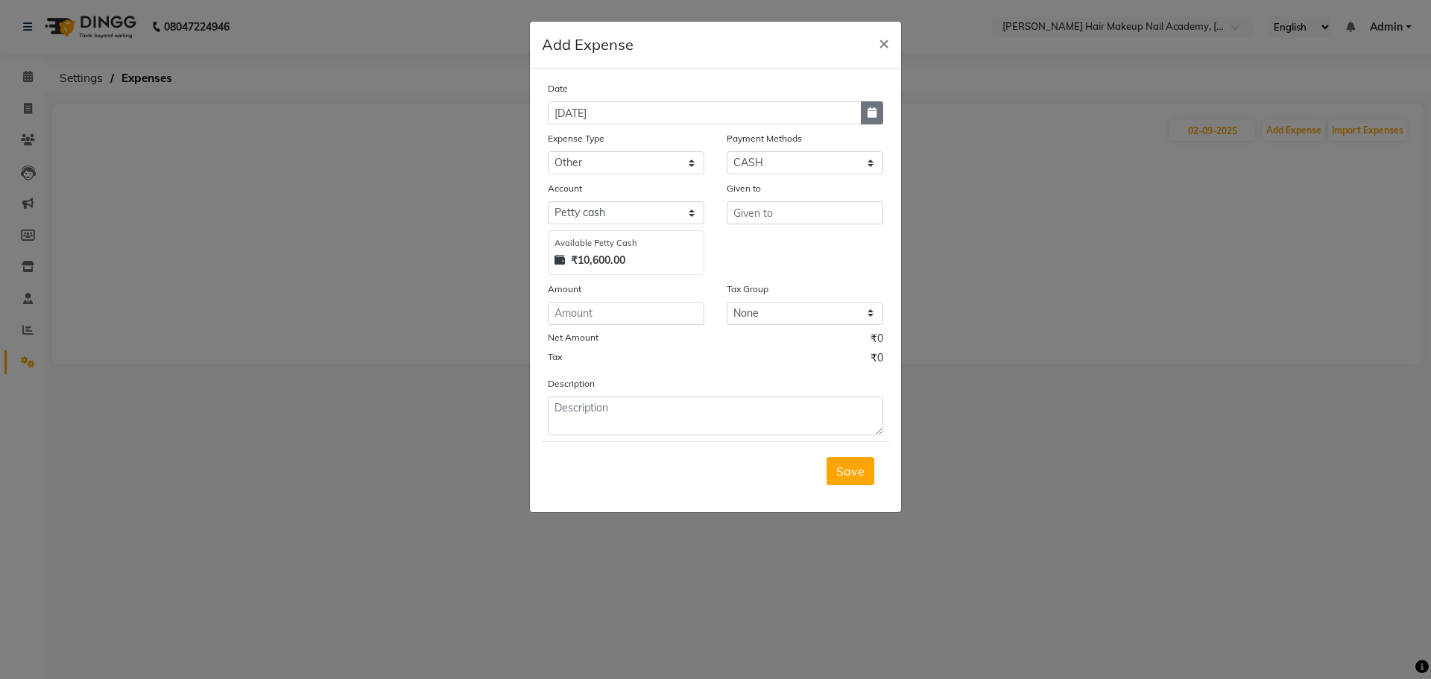
select select "2025"
click at [585, 190] on div "2" at bounding box center [588, 190] width 24 height 24
type input "02-09-2025"
click at [780, 220] on input "text" at bounding box center [805, 212] width 157 height 23
click at [623, 315] on input "number" at bounding box center [626, 313] width 157 height 23
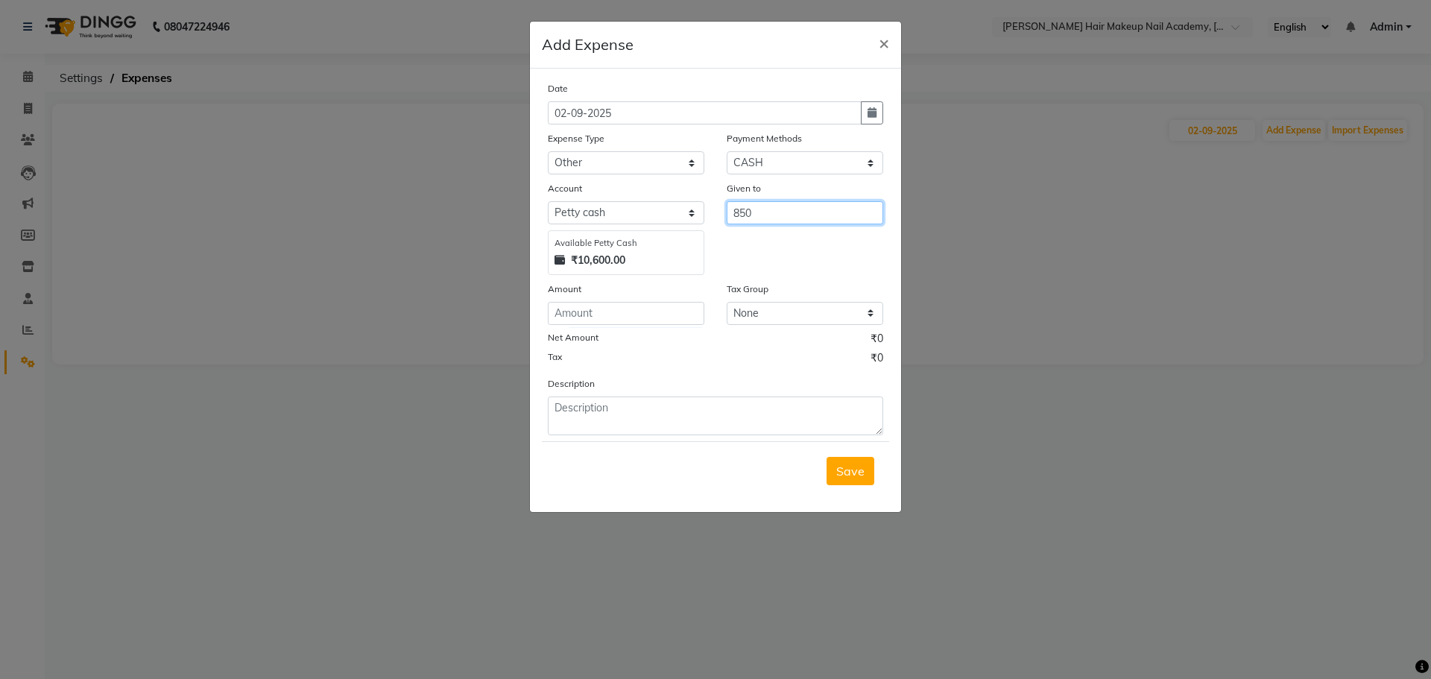
click at [801, 207] on input "850" at bounding box center [805, 212] width 157 height 23
type input "8"
type input "pooja kaam wali"
click at [652, 310] on input "number" at bounding box center [626, 313] width 157 height 23
type input "850"
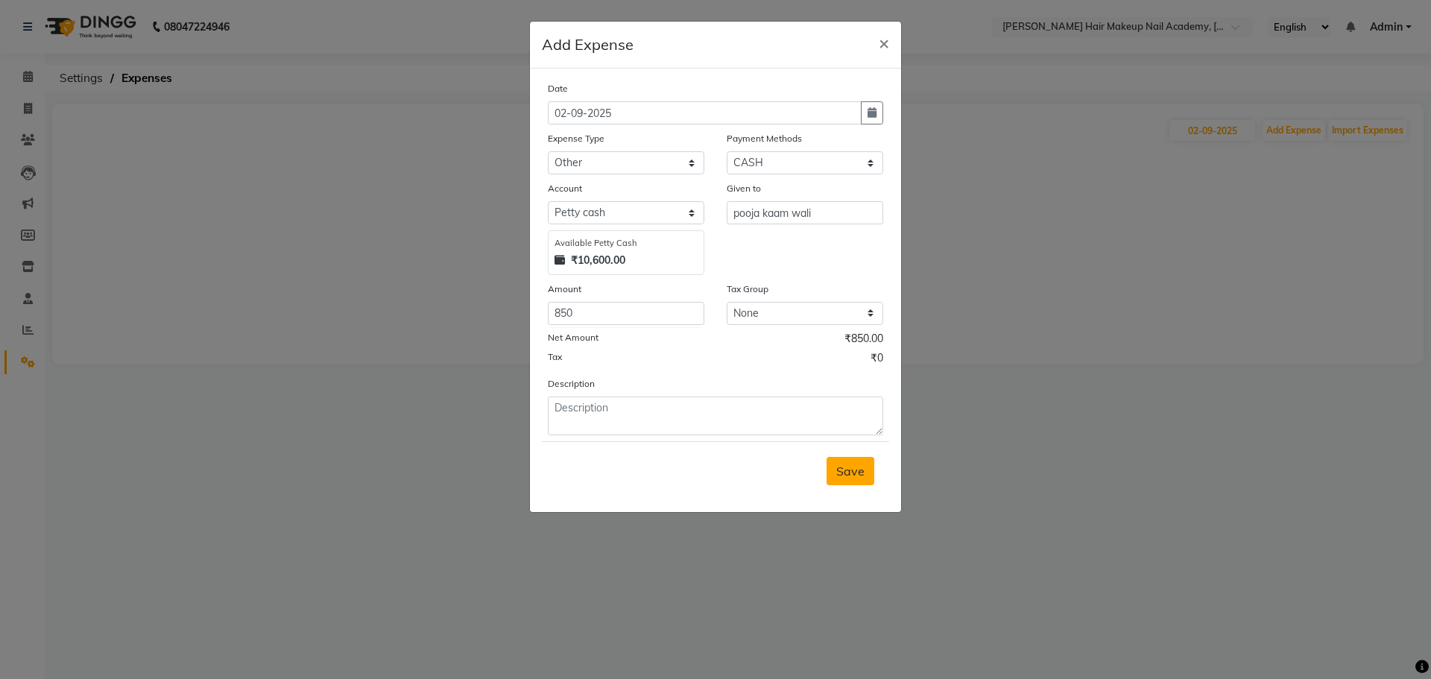
click at [860, 470] on span "Save" at bounding box center [850, 471] width 28 height 15
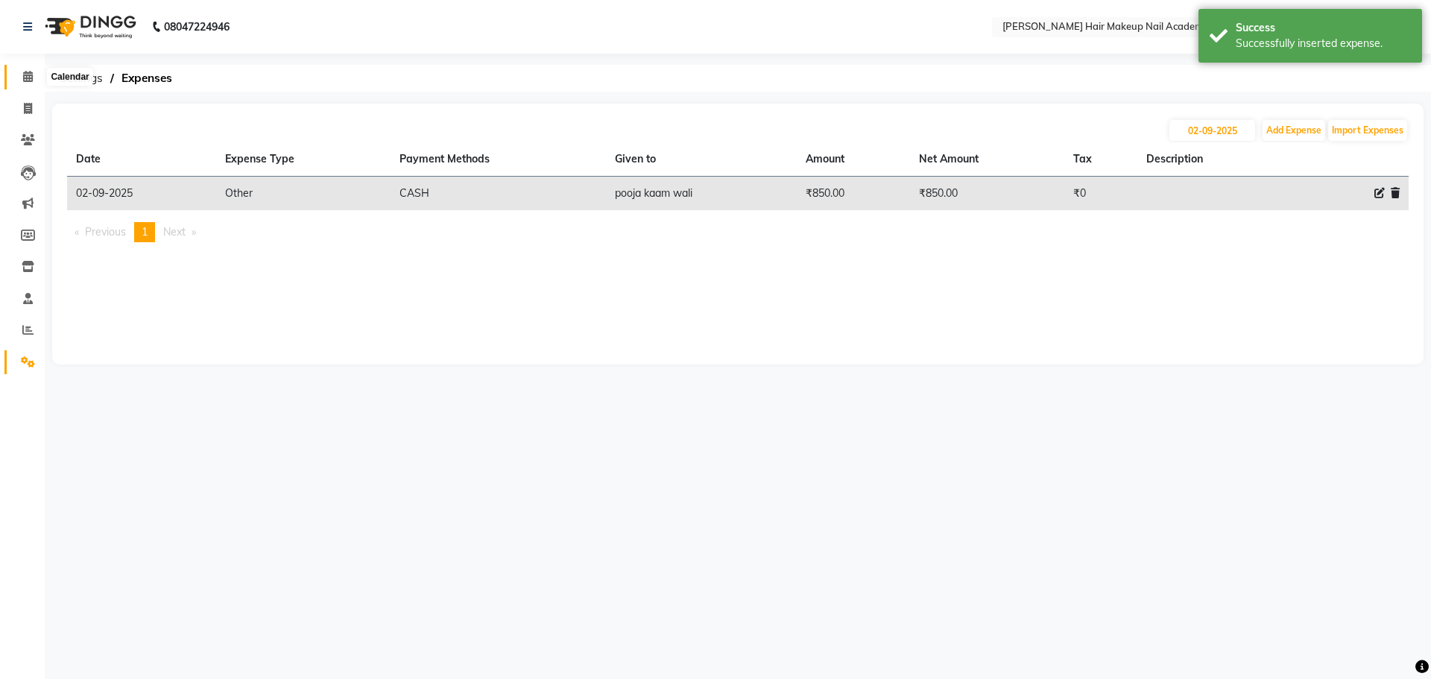
click at [20, 78] on span at bounding box center [28, 77] width 26 height 17
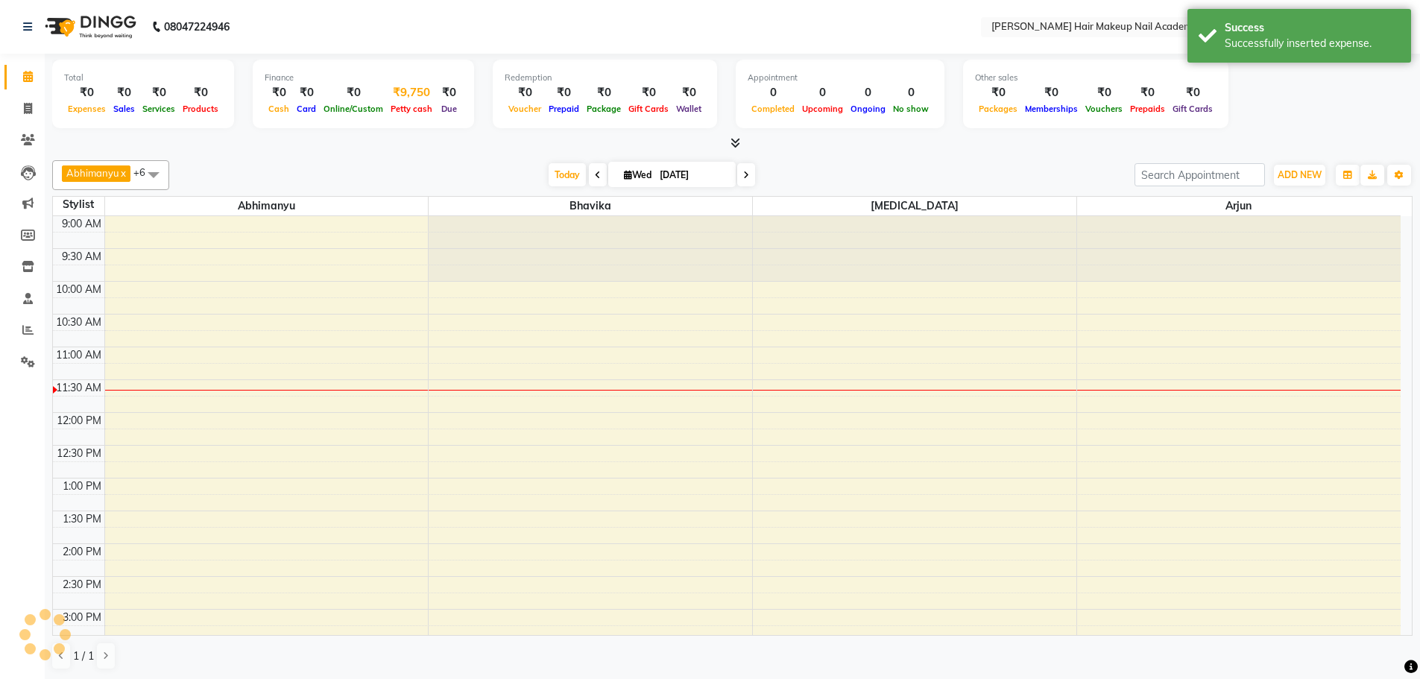
click at [394, 98] on div "₹9,750" at bounding box center [411, 92] width 49 height 17
select select "2349"
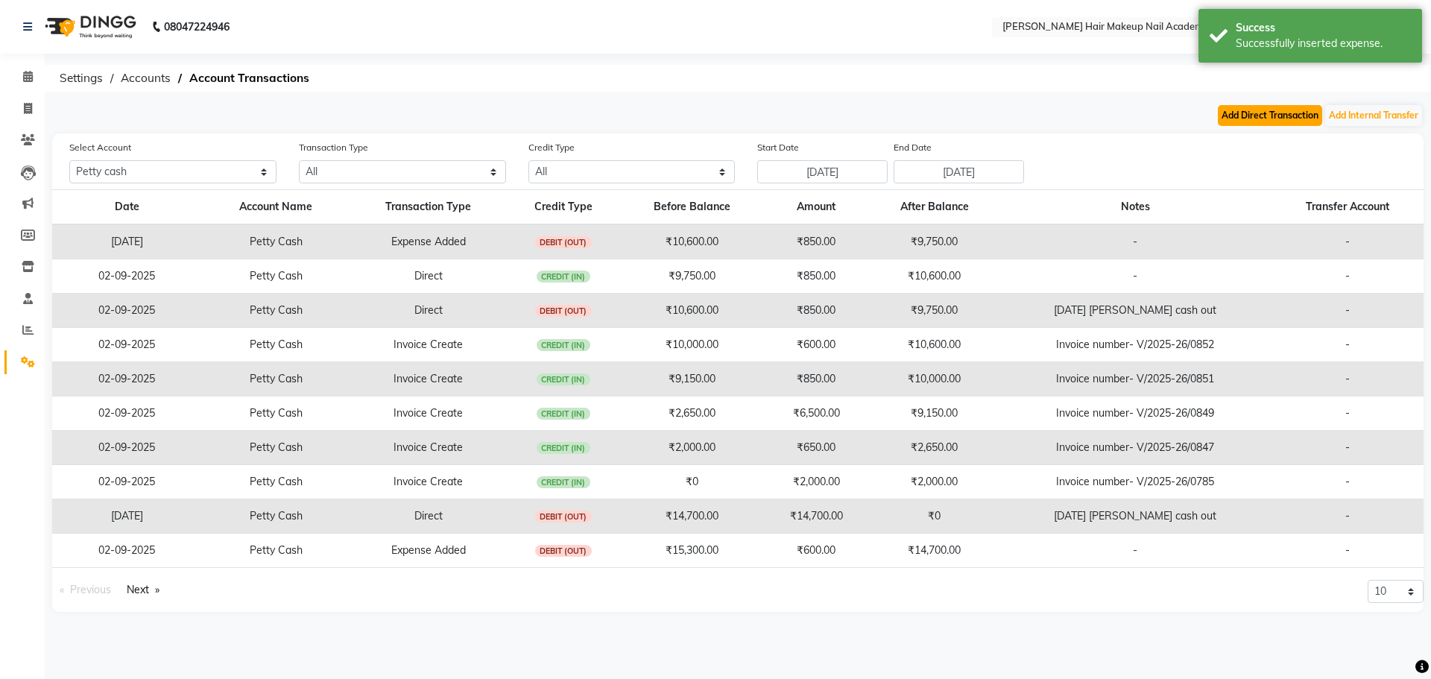
click at [1309, 119] on button "Add Direct Transaction" at bounding box center [1270, 115] width 104 height 21
select select "direct"
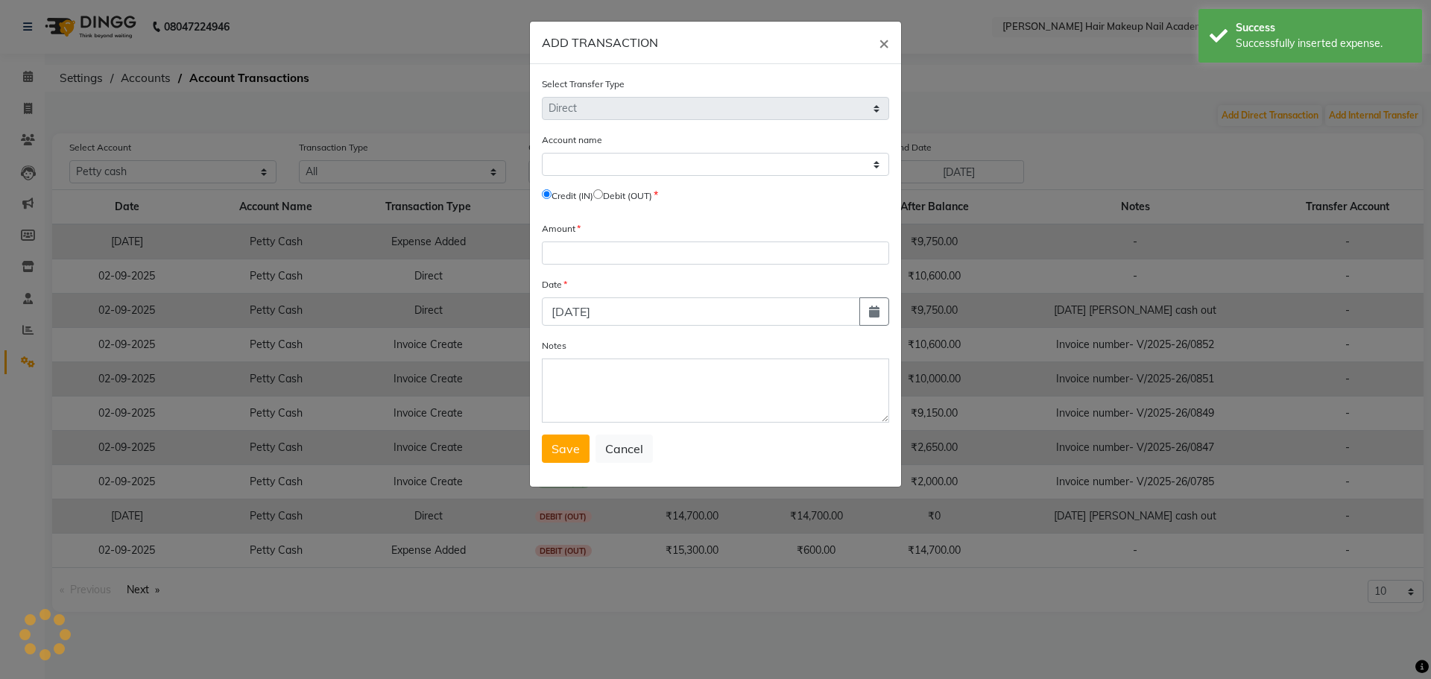
select select "2349"
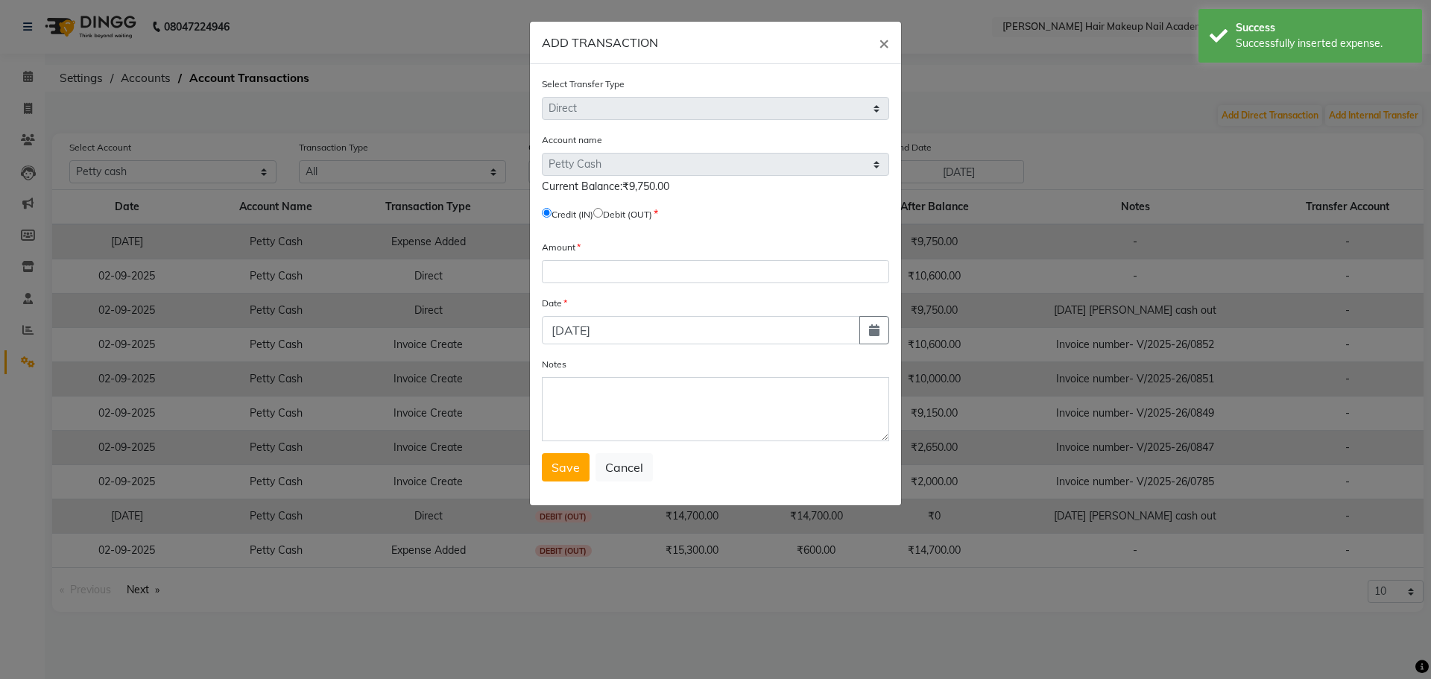
click at [603, 215] on input "radio" at bounding box center [598, 213] width 10 height 10
radio input "true"
click at [637, 266] on input "number" at bounding box center [715, 271] width 347 height 23
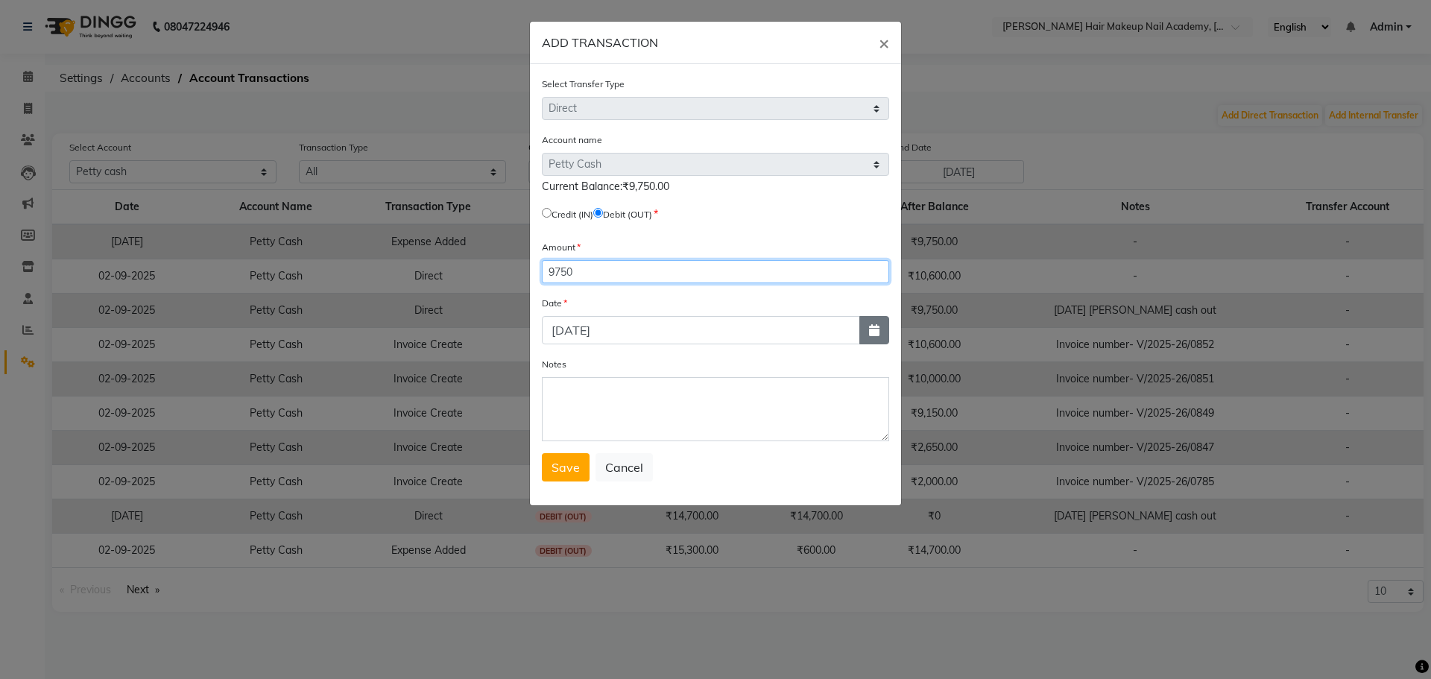
type input "9750"
click at [882, 334] on button "button" at bounding box center [875, 330] width 30 height 28
select select "9"
select select "2025"
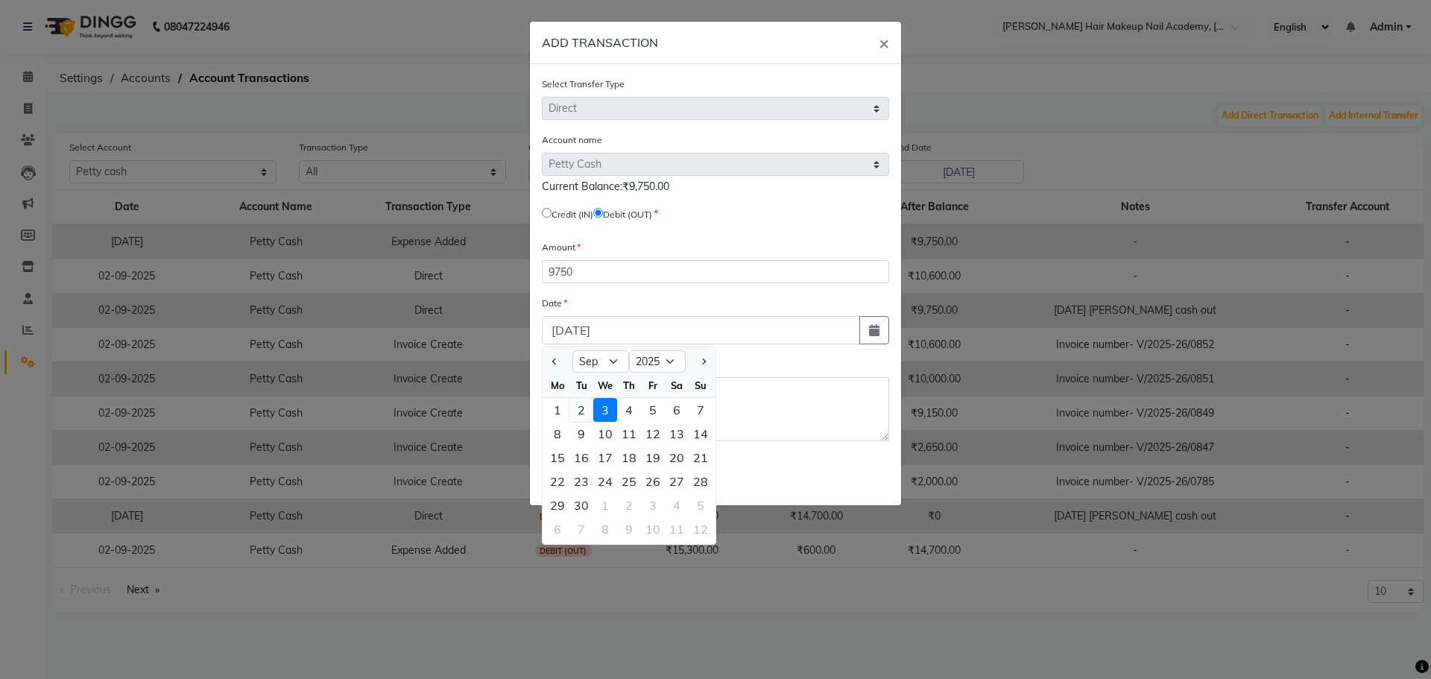
click at [590, 413] on div "2" at bounding box center [582, 410] width 24 height 24
type input "02-09-2025"
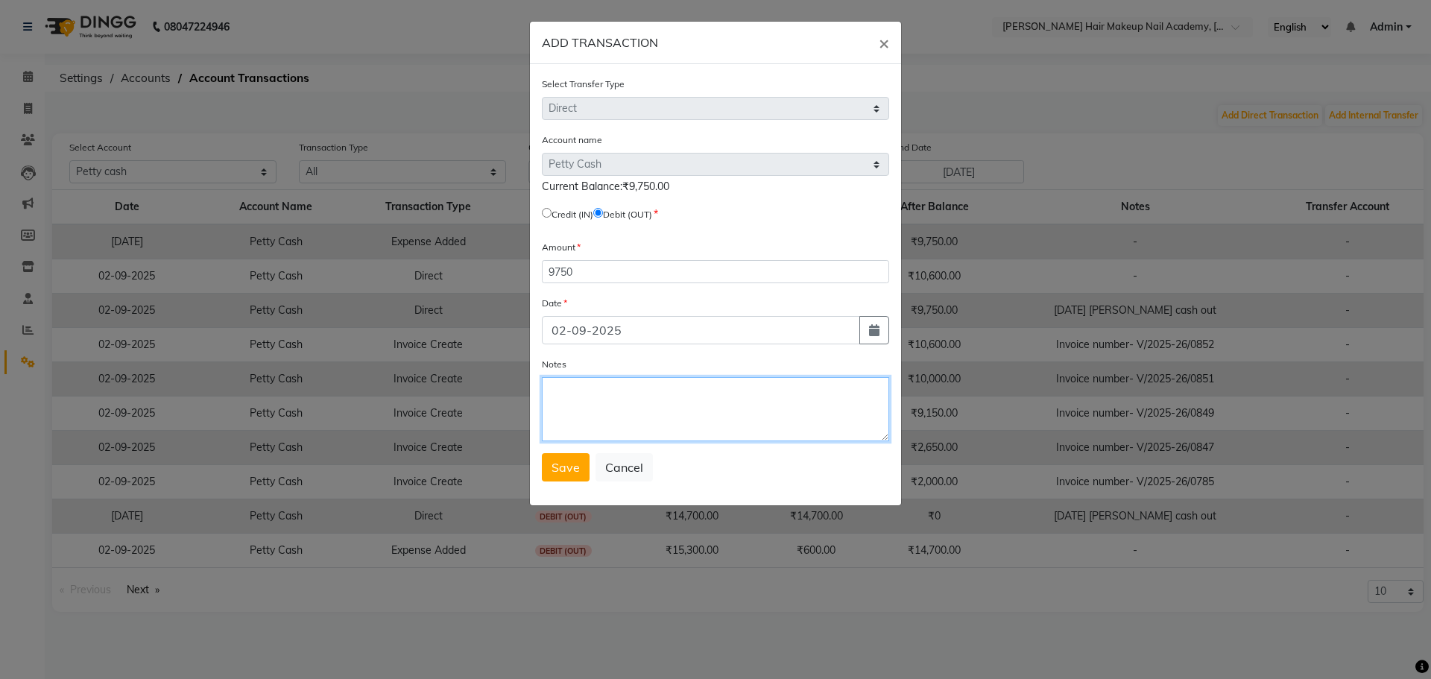
click at [590, 413] on textarea "Notes" at bounding box center [715, 409] width 347 height 64
click at [649, 395] on textarea "[DATE] pettyb cash out" at bounding box center [715, 409] width 347 height 64
type textarea "[DATE] [PERSON_NAME] cash out"
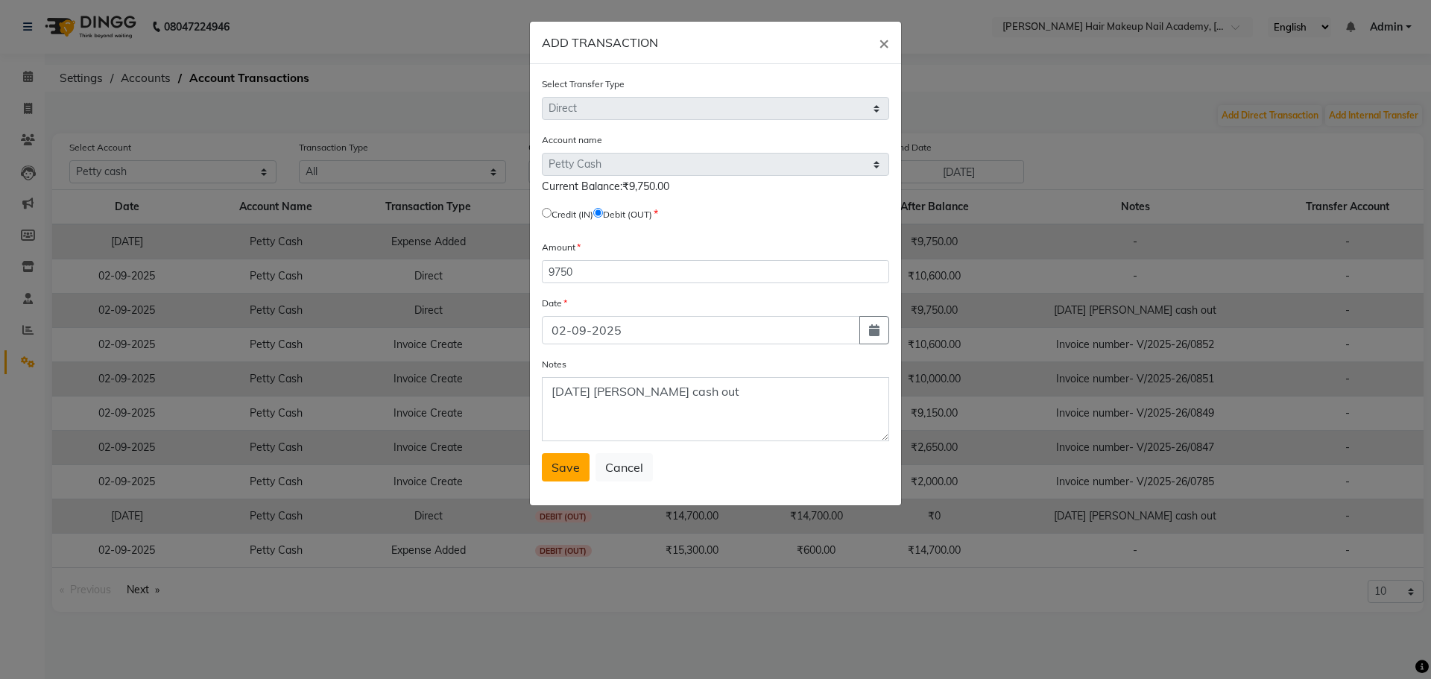
click at [564, 475] on button "Save" at bounding box center [566, 467] width 48 height 28
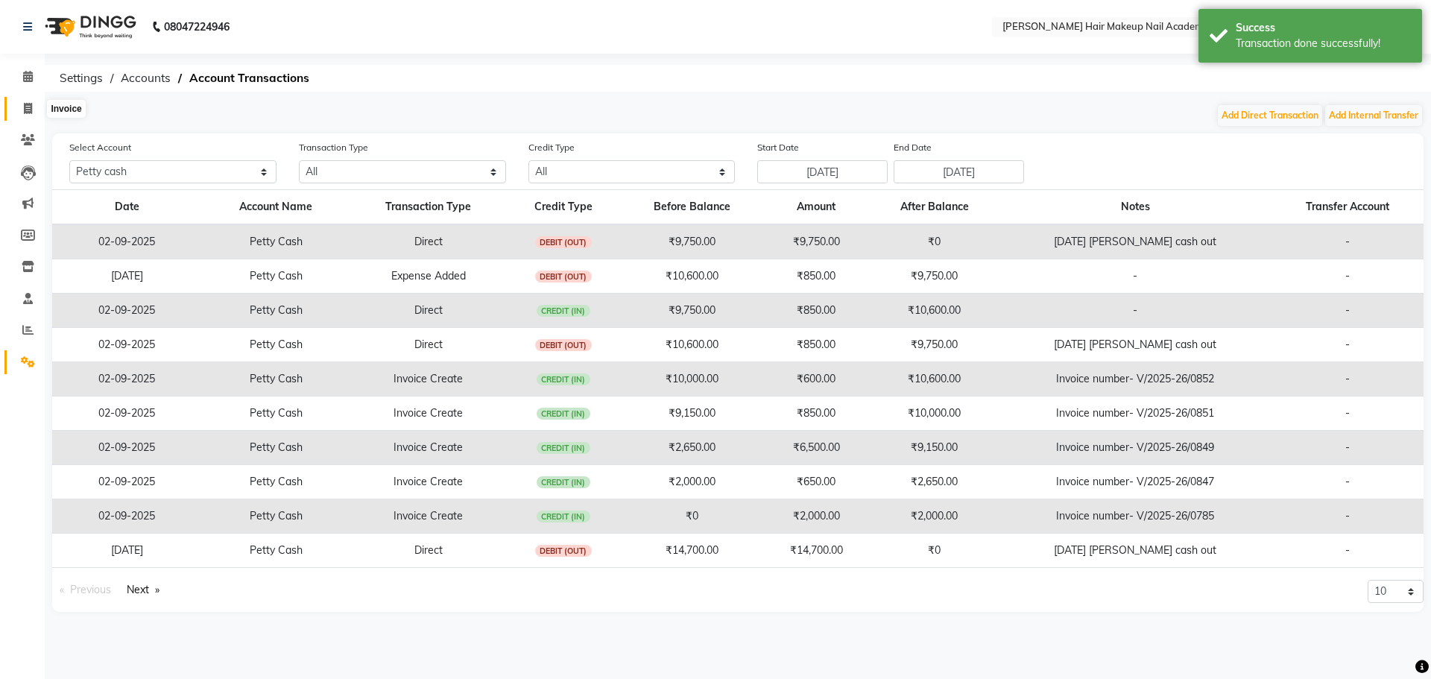
click at [37, 111] on span at bounding box center [28, 109] width 26 height 17
select select "3468"
select select "service"
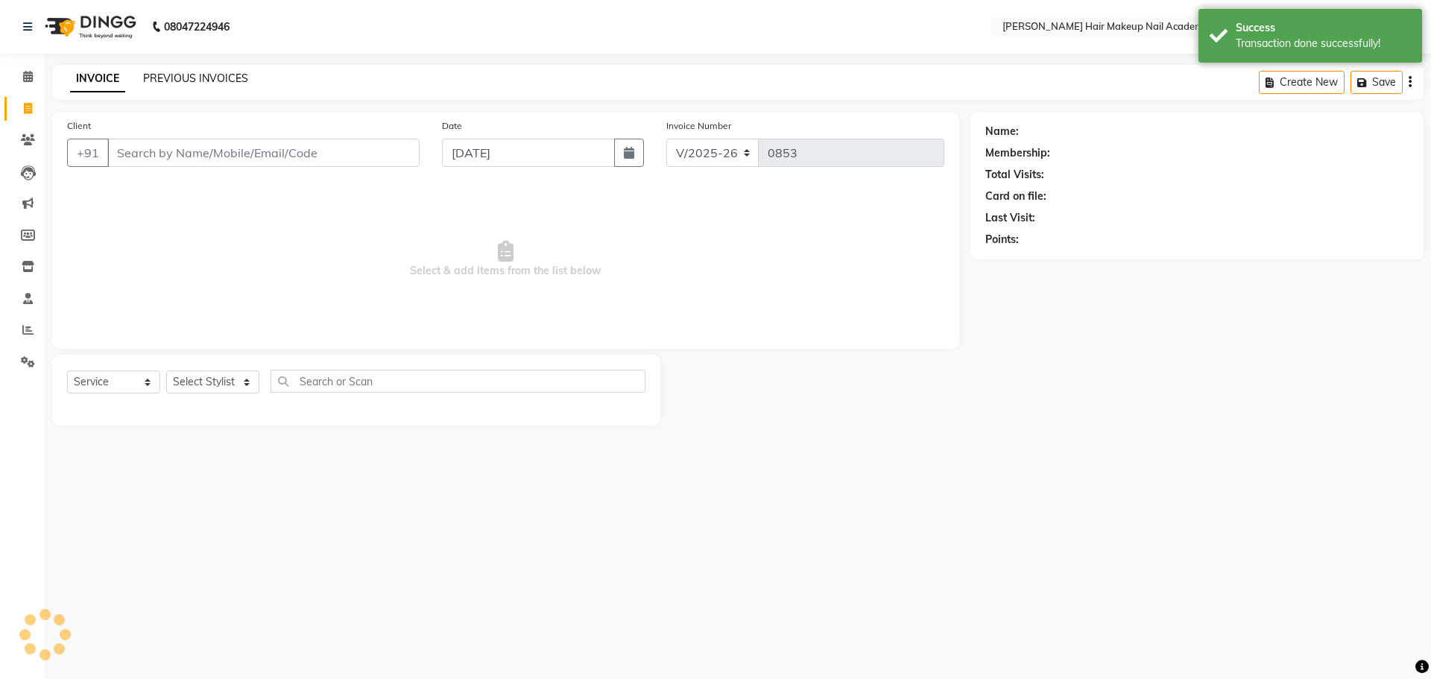
click at [167, 76] on link "PREVIOUS INVOICES" at bounding box center [195, 78] width 105 height 13
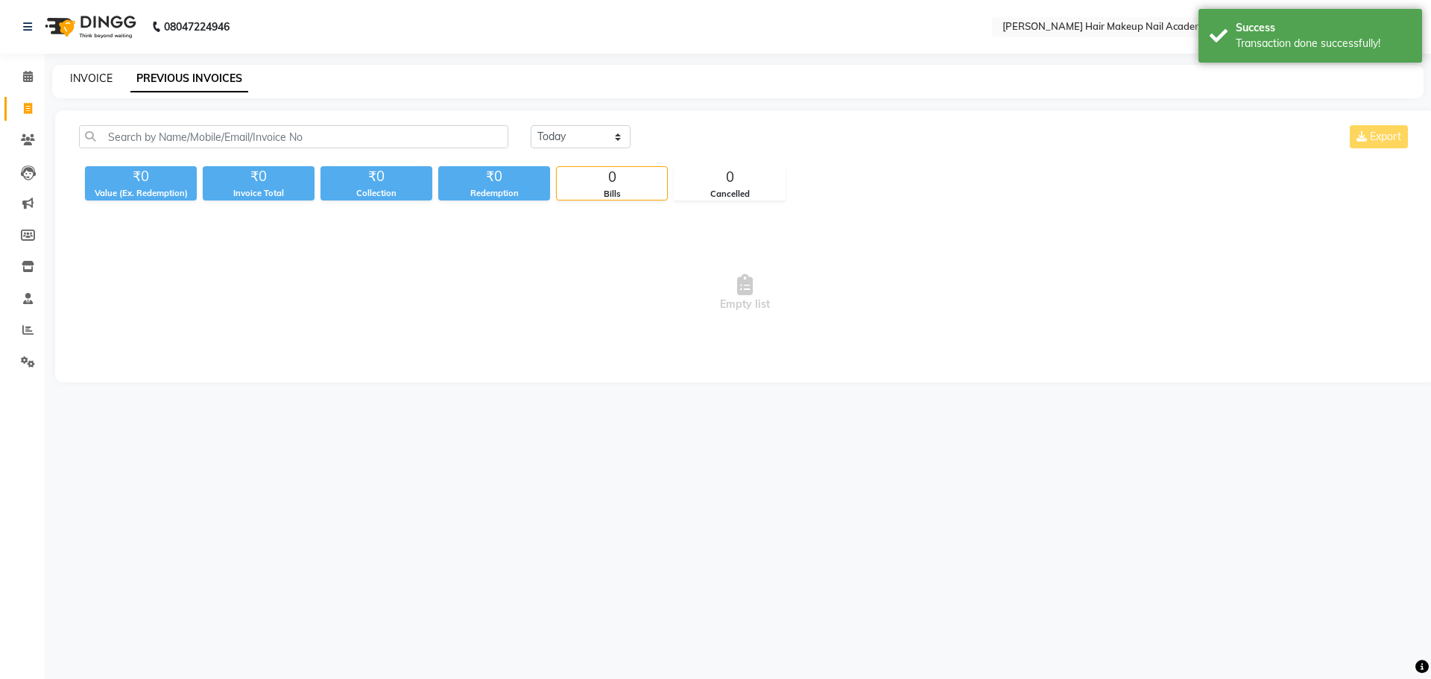
click at [79, 78] on link "INVOICE" at bounding box center [91, 78] width 42 height 13
select select "3468"
select select "service"
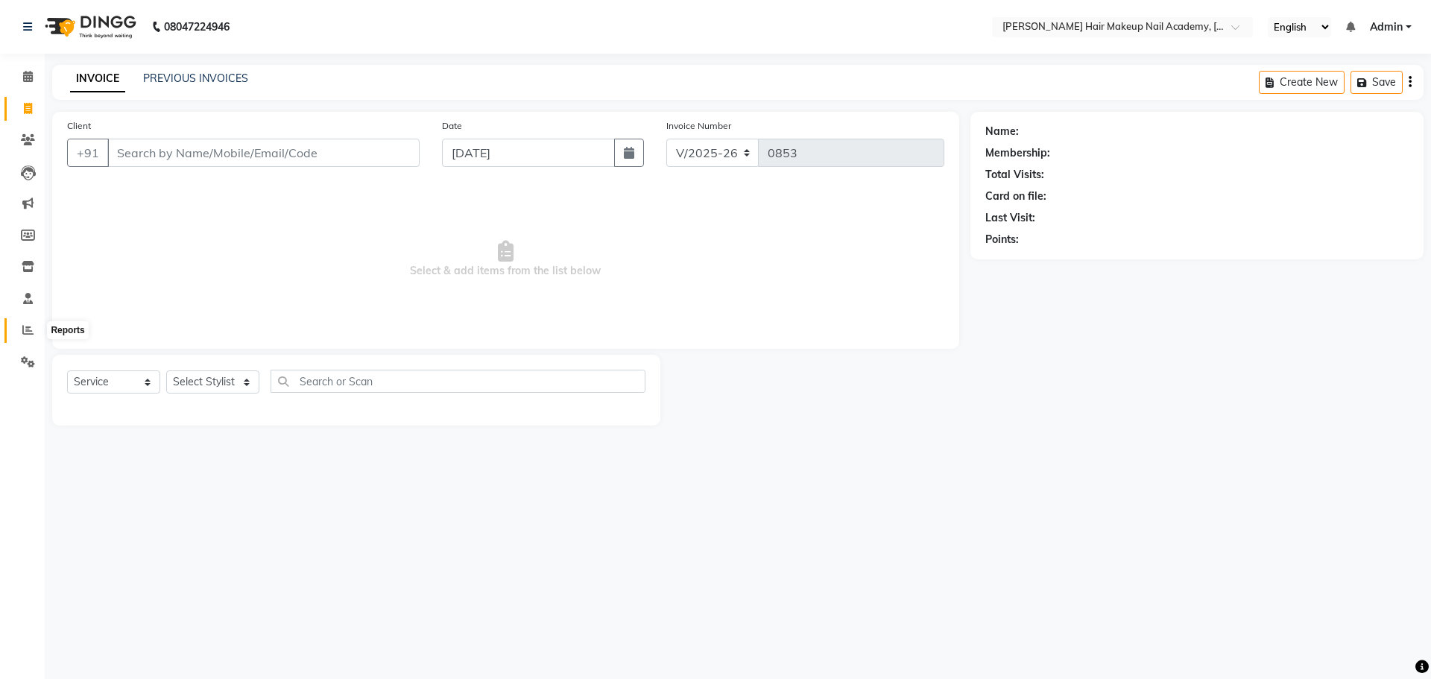
click at [28, 330] on icon at bounding box center [27, 329] width 11 height 11
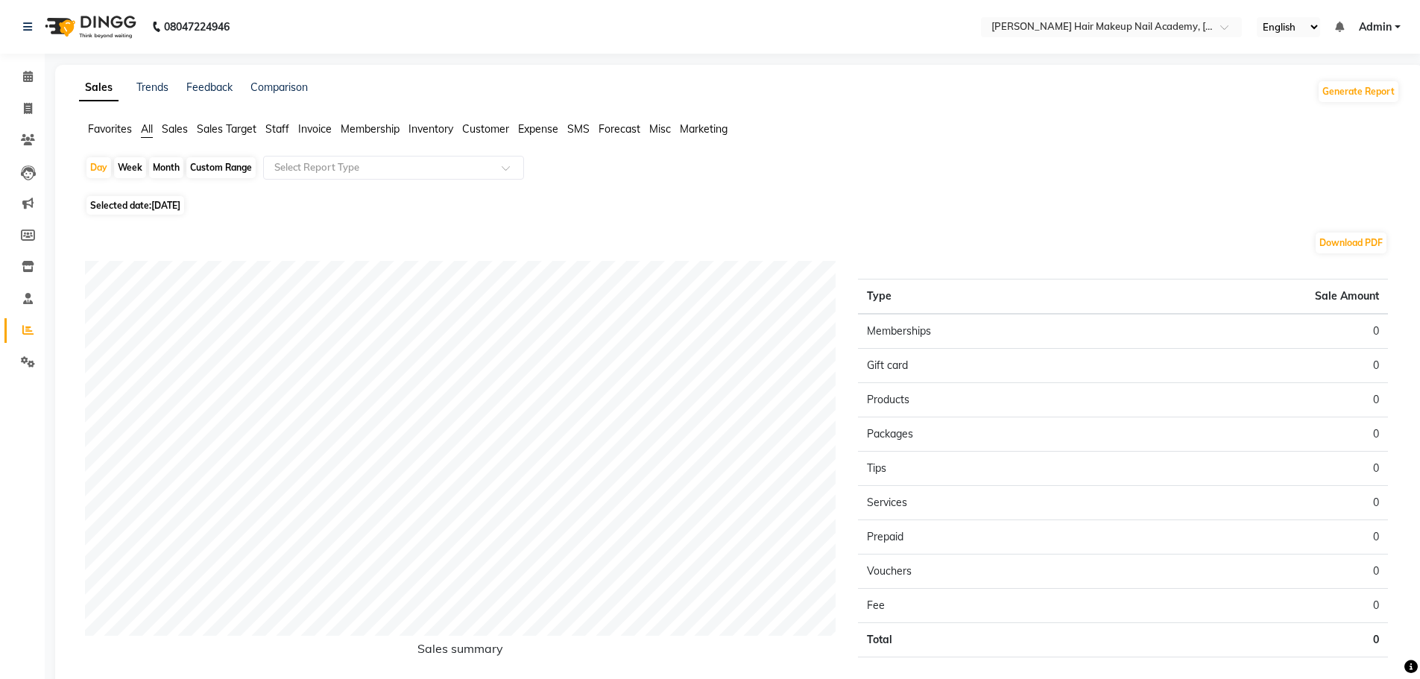
click at [171, 168] on div "Month" at bounding box center [166, 167] width 34 height 21
select select "9"
select select "2025"
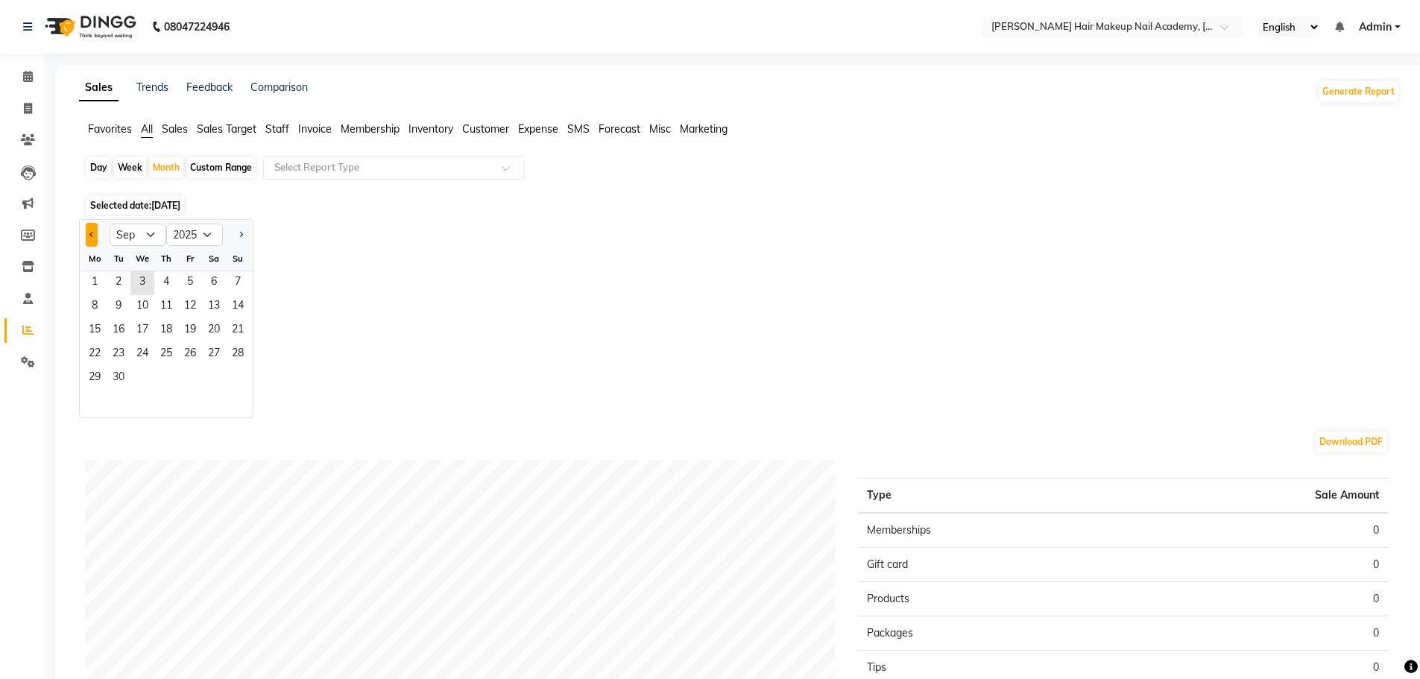
click at [87, 242] on button "Previous month" at bounding box center [92, 235] width 12 height 24
select select "8"
click at [184, 280] on span "1" at bounding box center [190, 283] width 24 height 24
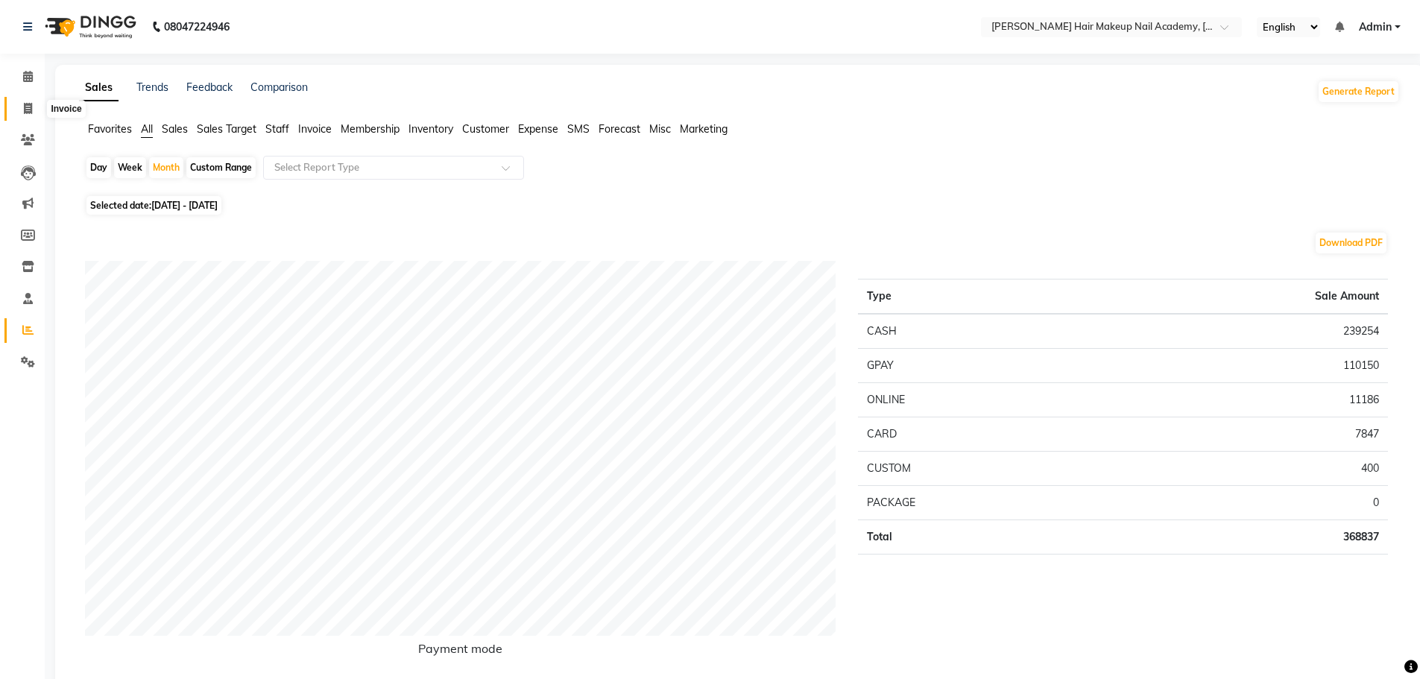
click at [34, 112] on span at bounding box center [28, 109] width 26 height 17
select select "service"
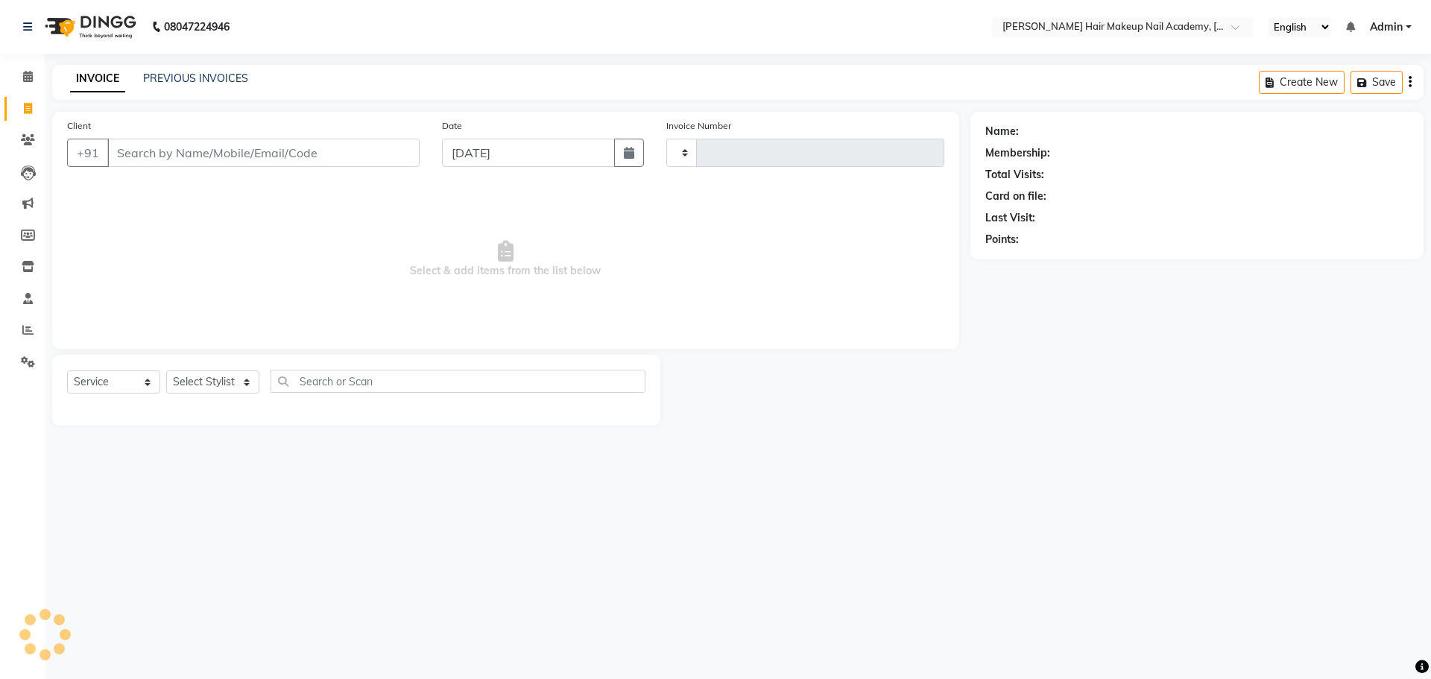
type input "0853"
select select "3468"
click at [175, 78] on link "PREVIOUS INVOICES" at bounding box center [195, 78] width 105 height 13
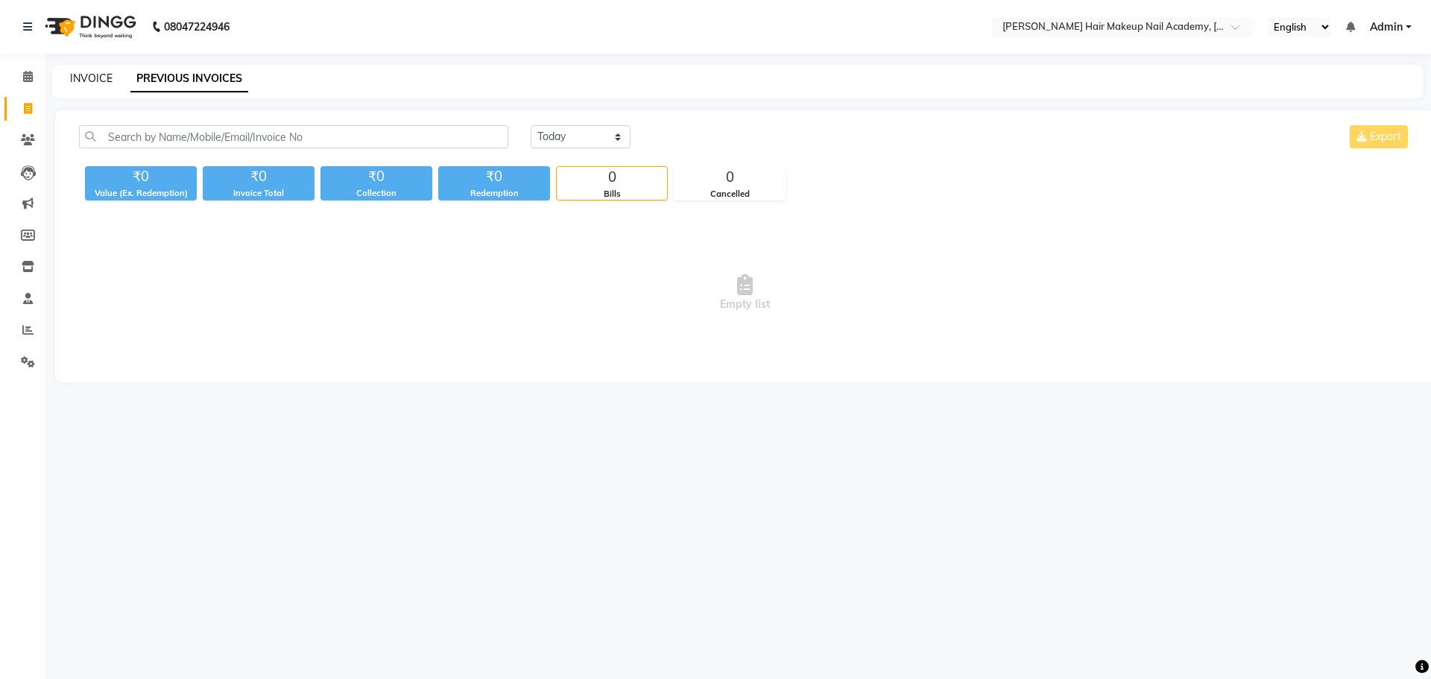
click at [98, 81] on link "INVOICE" at bounding box center [91, 78] width 42 height 13
select select "3468"
select select "service"
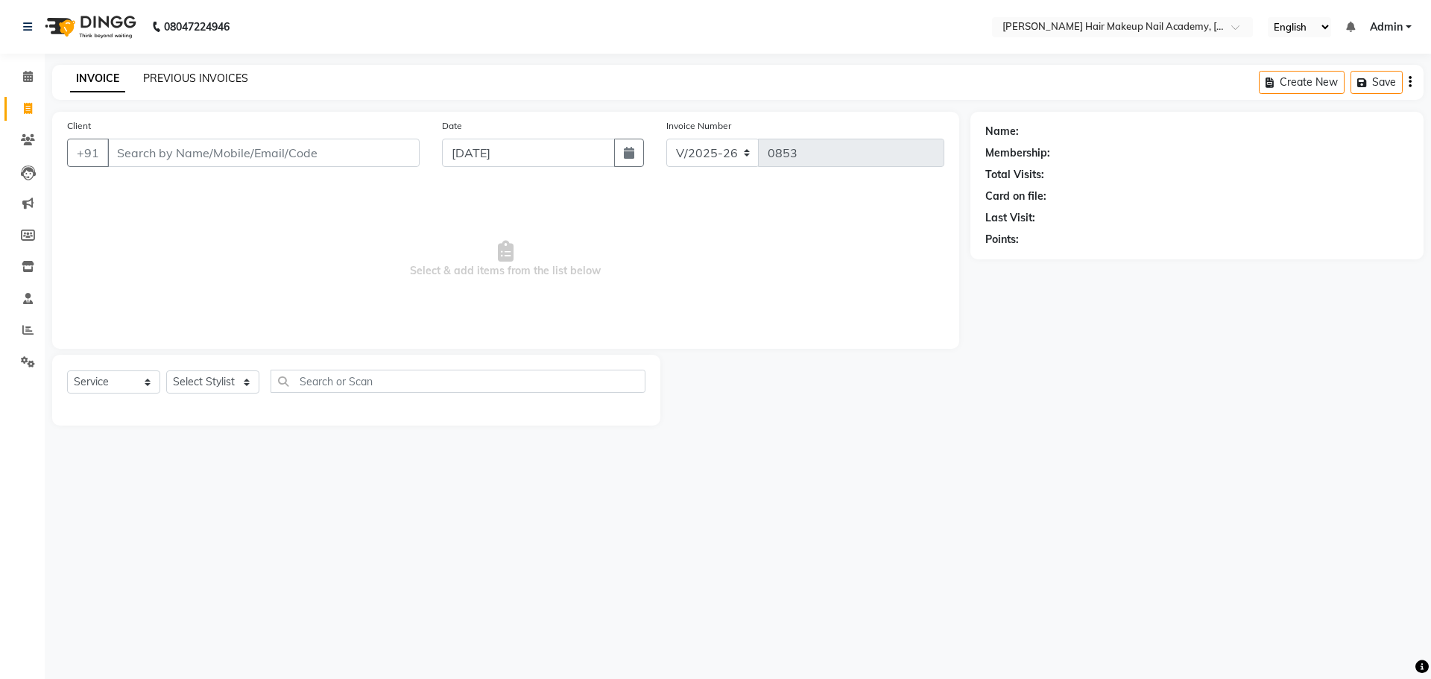
click at [192, 75] on link "PREVIOUS INVOICES" at bounding box center [195, 78] width 105 height 13
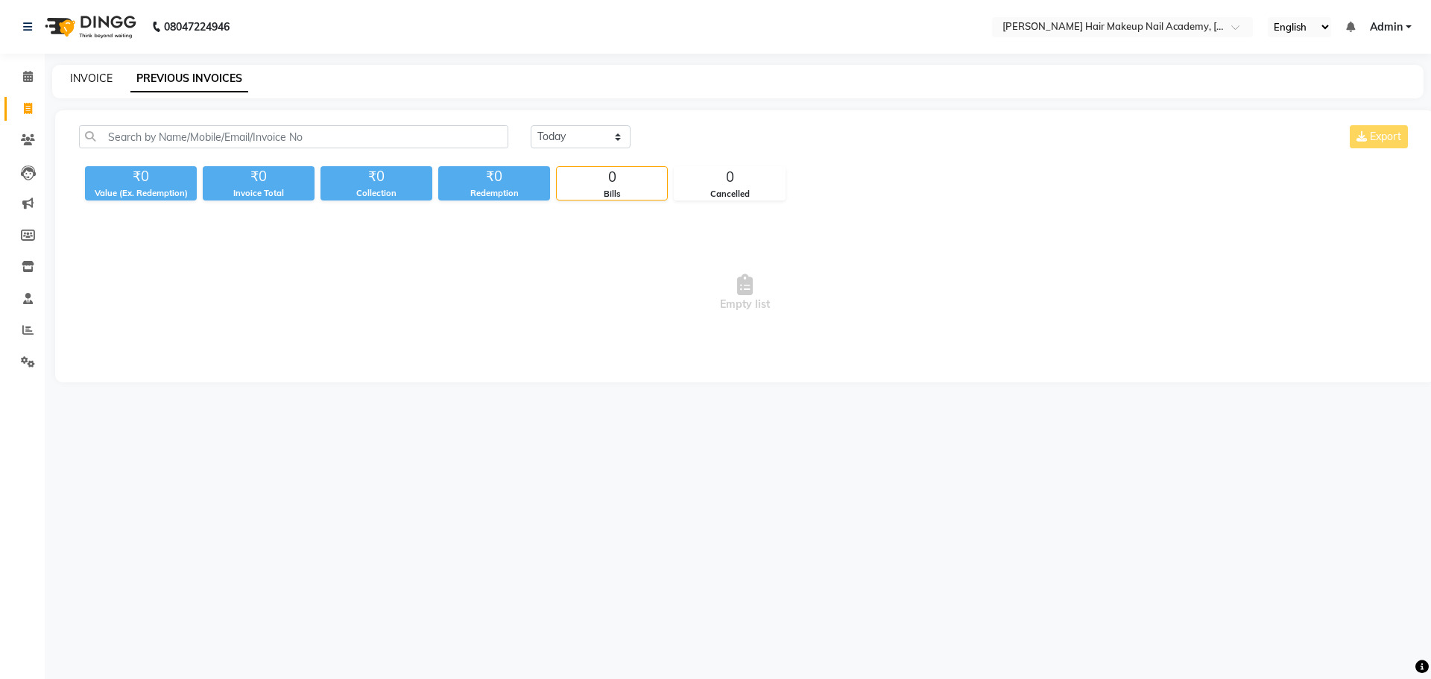
click at [102, 81] on link "INVOICE" at bounding box center [91, 78] width 42 height 13
select select "3468"
select select "service"
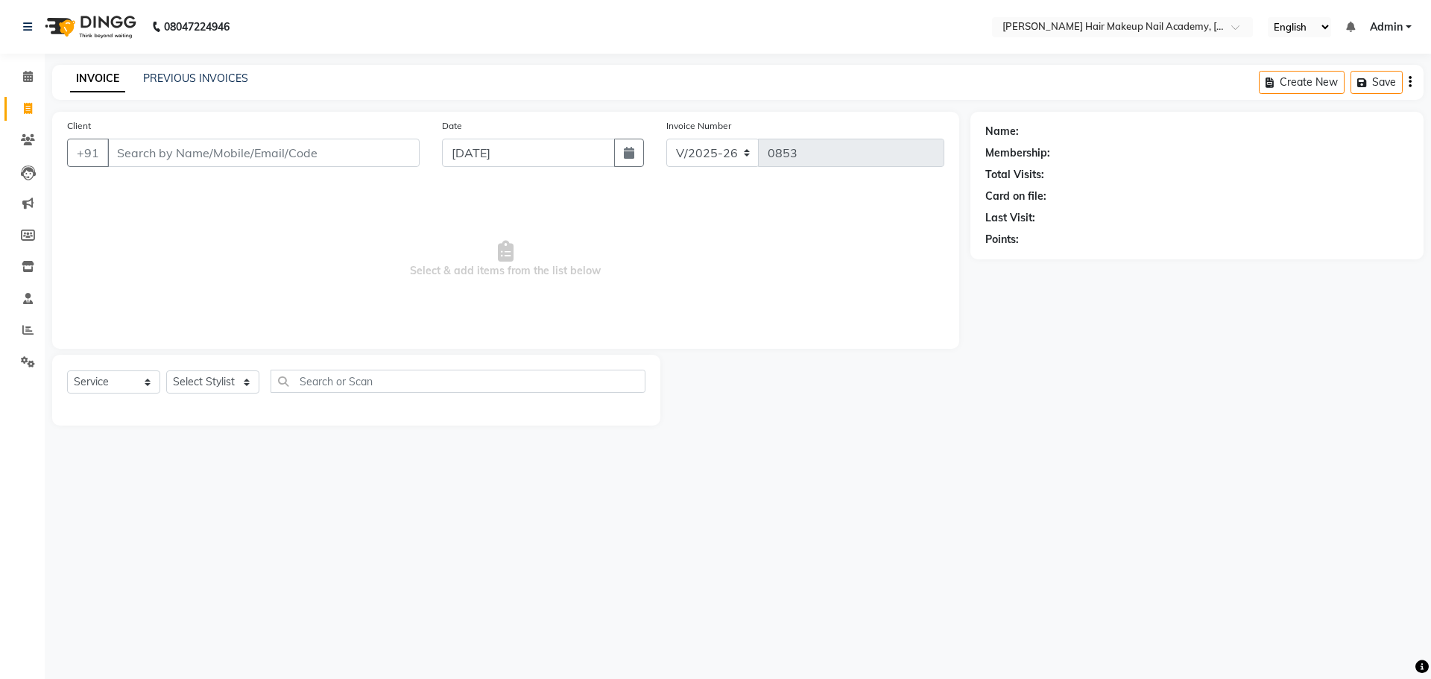
click at [872, 494] on div "08047224946 Select Location × [PERSON_NAME] Hair Makeup Nail Academy, Market Ya…" at bounding box center [715, 339] width 1431 height 679
click at [228, 78] on link "PREVIOUS INVOICES" at bounding box center [195, 78] width 105 height 13
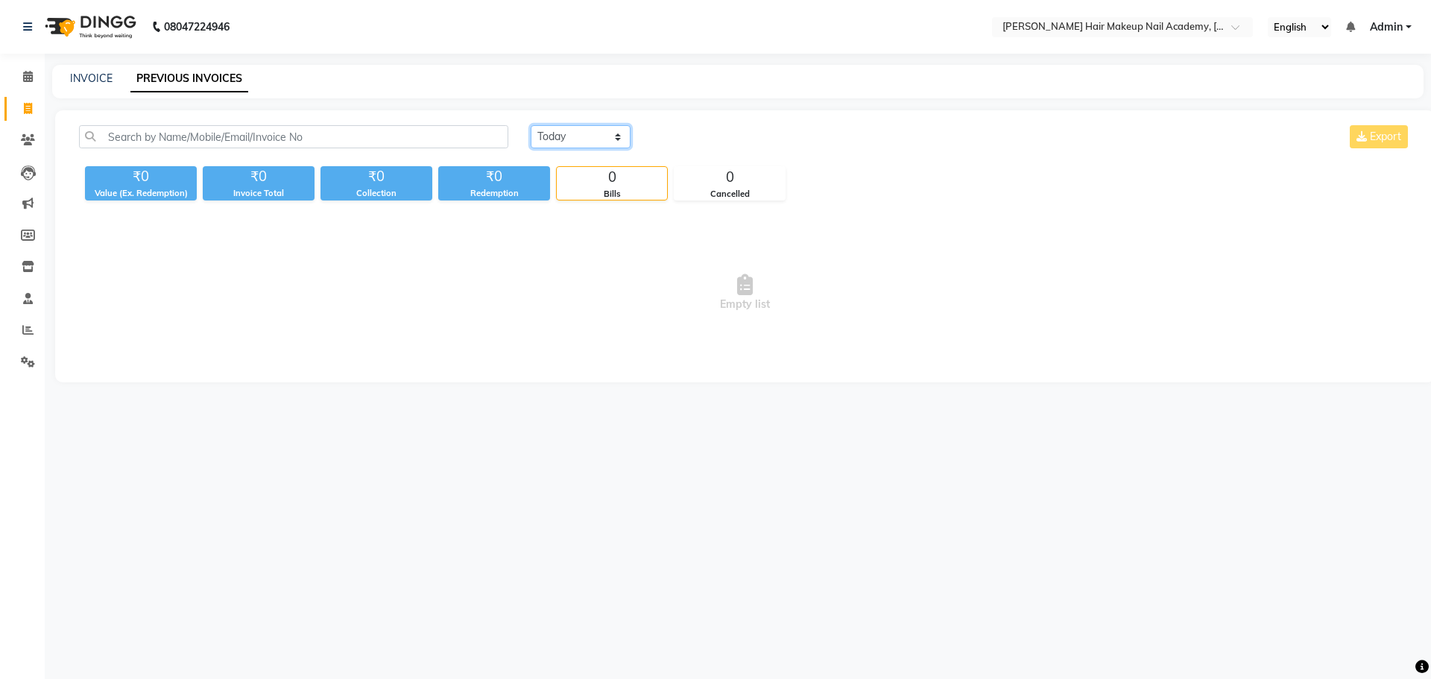
click at [601, 139] on select "[DATE] [DATE] Custom Range" at bounding box center [581, 136] width 100 height 23
click at [80, 75] on link "INVOICE" at bounding box center [91, 78] width 42 height 13
select select "service"
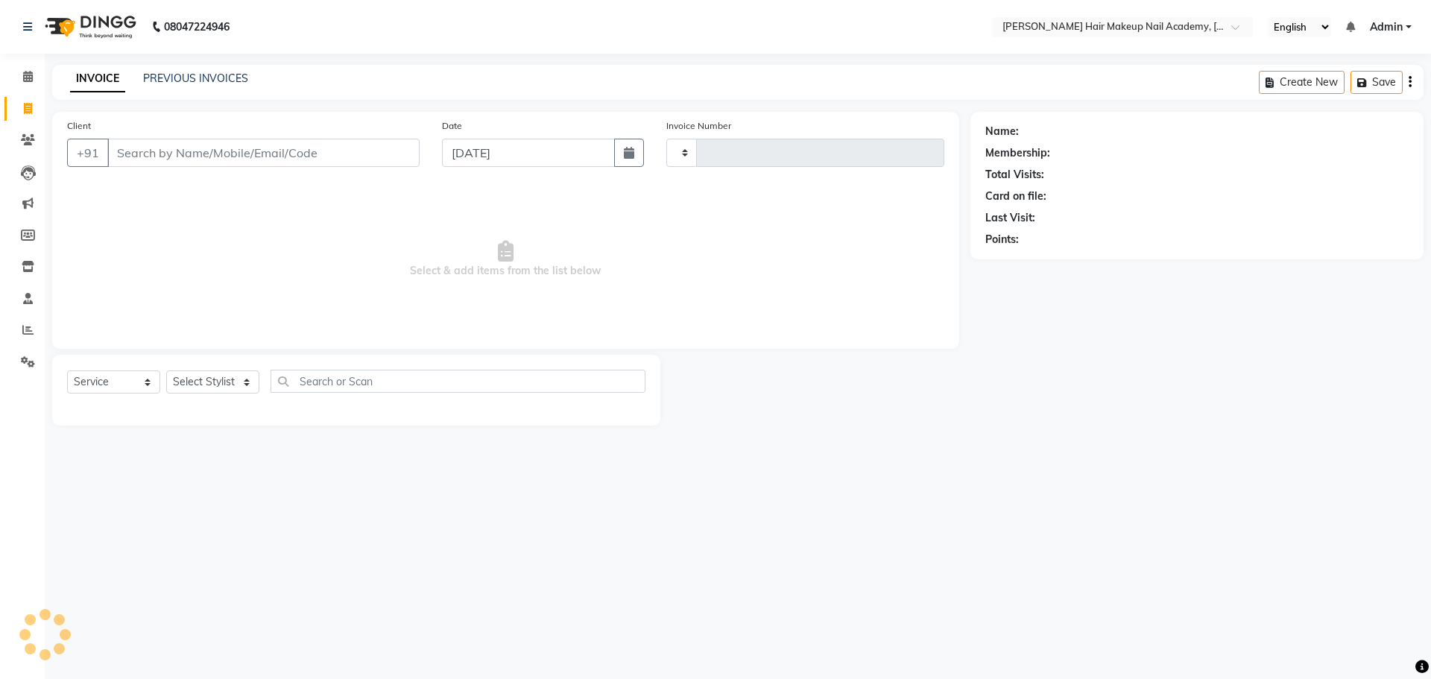
type input "0853"
select select "3468"
click at [231, 378] on select "Select Stylist Abhimanyu [PERSON_NAME] Arjun [PERSON_NAME] Kiran [MEDICAL_DATA]" at bounding box center [212, 382] width 93 height 23
click at [235, 387] on select "Select Stylist Abhimanyu [PERSON_NAME] Arjun [PERSON_NAME] Kiran [MEDICAL_DATA]" at bounding box center [212, 382] width 93 height 23
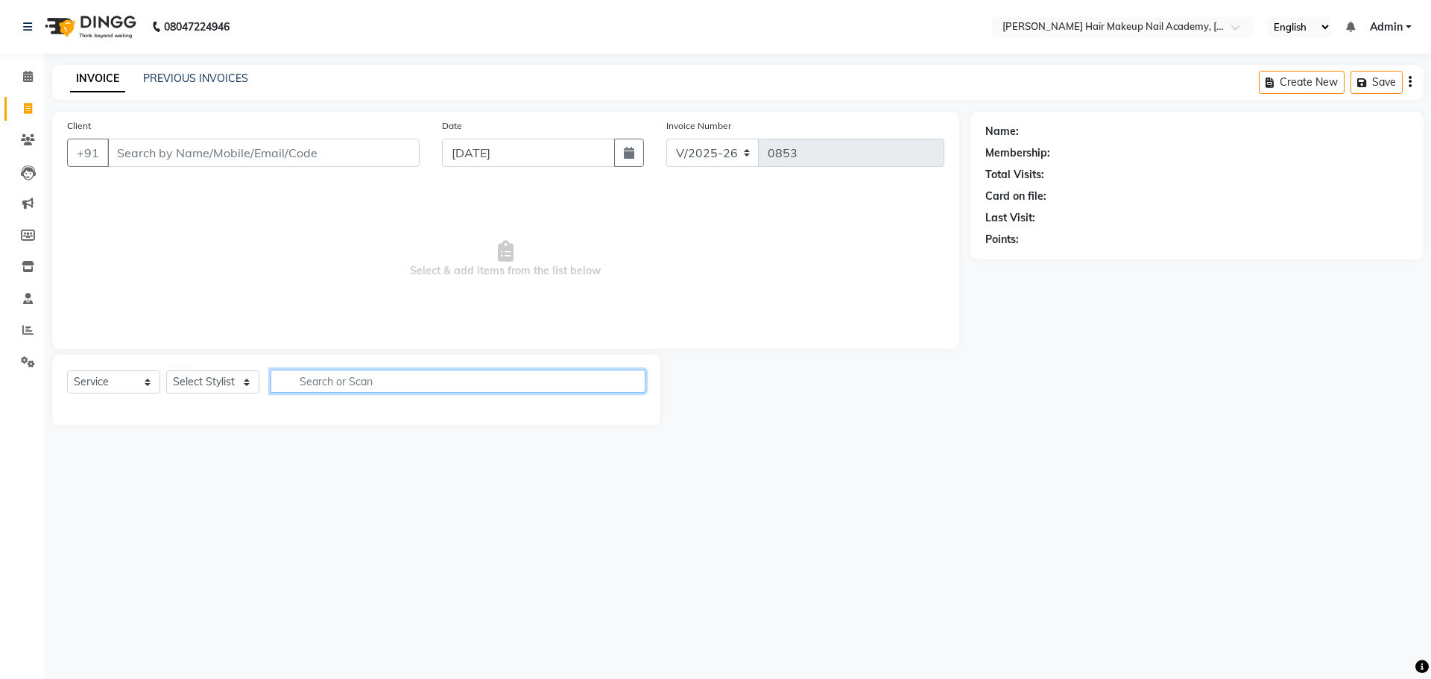
click at [328, 387] on input "text" at bounding box center [458, 381] width 375 height 23
type input "i"
click at [125, 382] on select "Select Service Product Membership Package Voucher Prepaid Gift Card" at bounding box center [113, 382] width 93 height 23
click at [67, 371] on select "Select Service Product Membership Package Voucher Prepaid Gift Card" at bounding box center [113, 382] width 93 height 23
click at [195, 388] on select "Select Stylist Abhimanyu [PERSON_NAME] Arjun [PERSON_NAME] Kiran [MEDICAL_DATA]" at bounding box center [212, 382] width 93 height 23
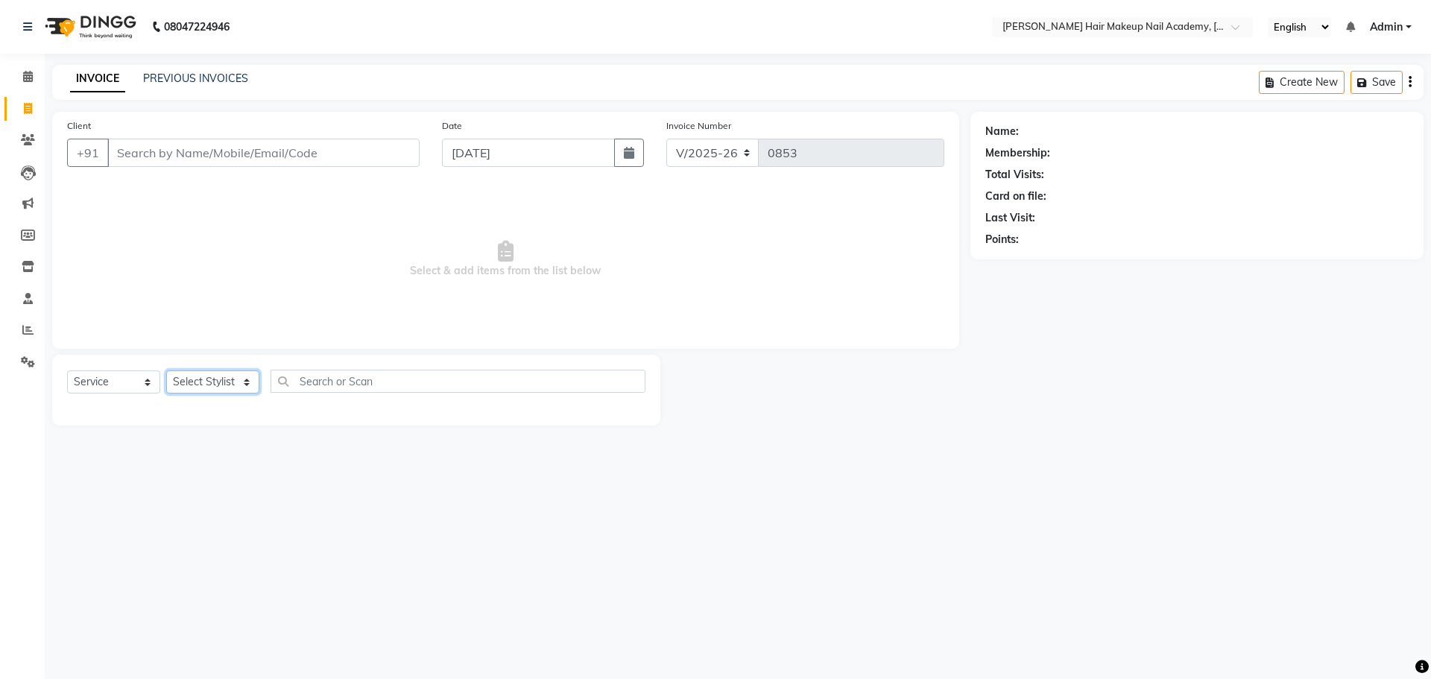
select select "88279"
click at [166, 371] on select "Select Stylist Abhimanyu [PERSON_NAME] Arjun [PERSON_NAME] Kiran [MEDICAL_DATA]" at bounding box center [212, 382] width 93 height 23
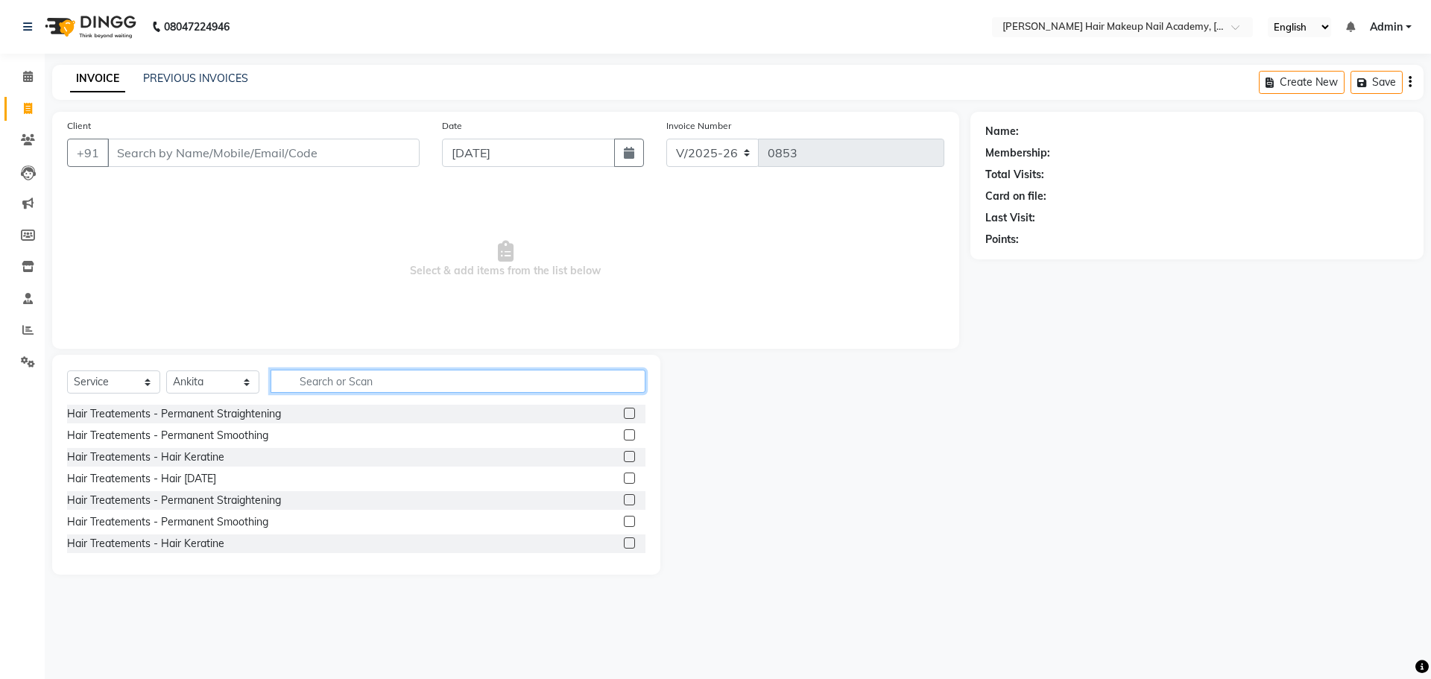
click at [350, 386] on input "text" at bounding box center [458, 381] width 375 height 23
